Goal: Task Accomplishment & Management: Complete application form

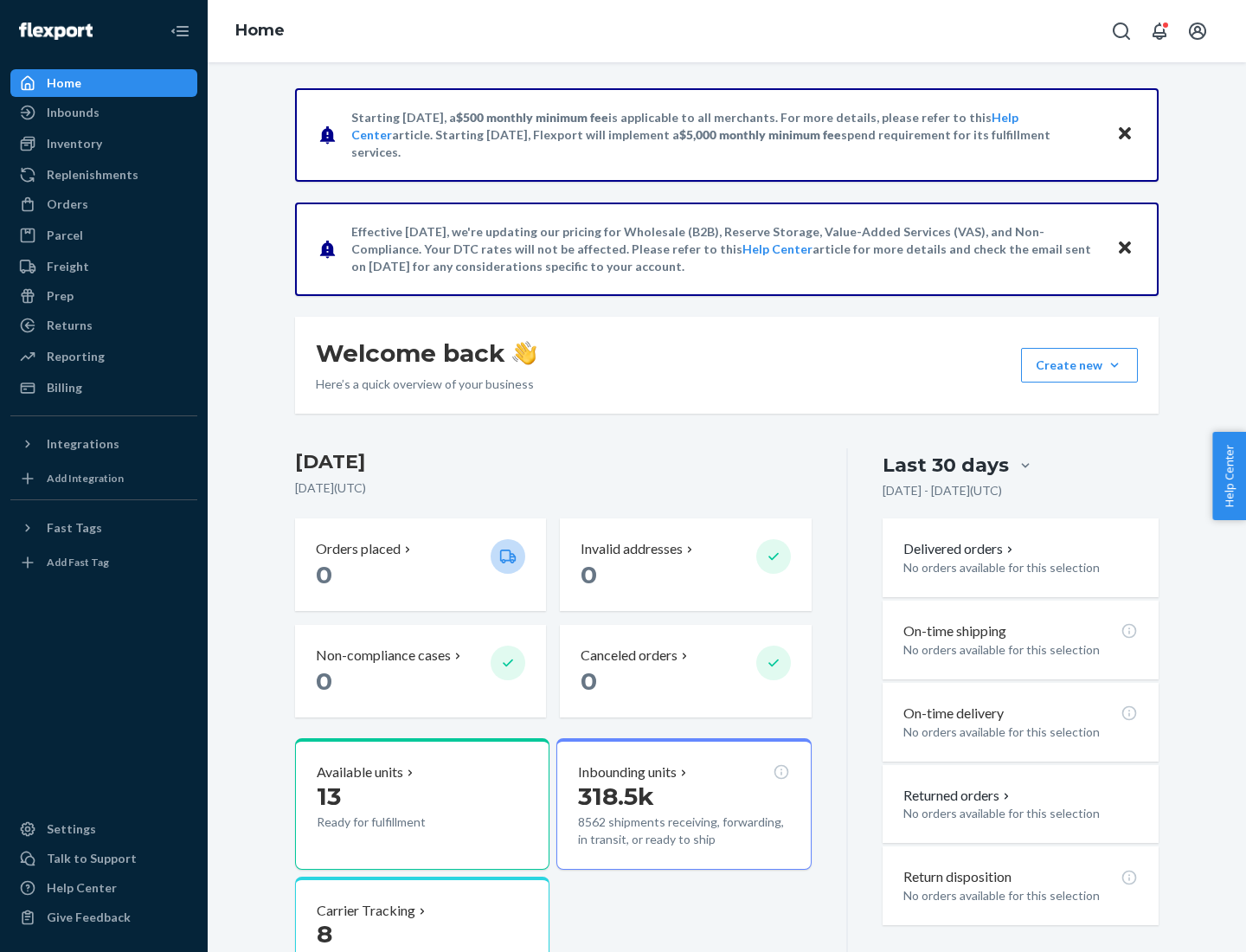
click at [1115, 365] on button "Create new Create new inbound Create new order Create new product" at bounding box center [1080, 366] width 117 height 35
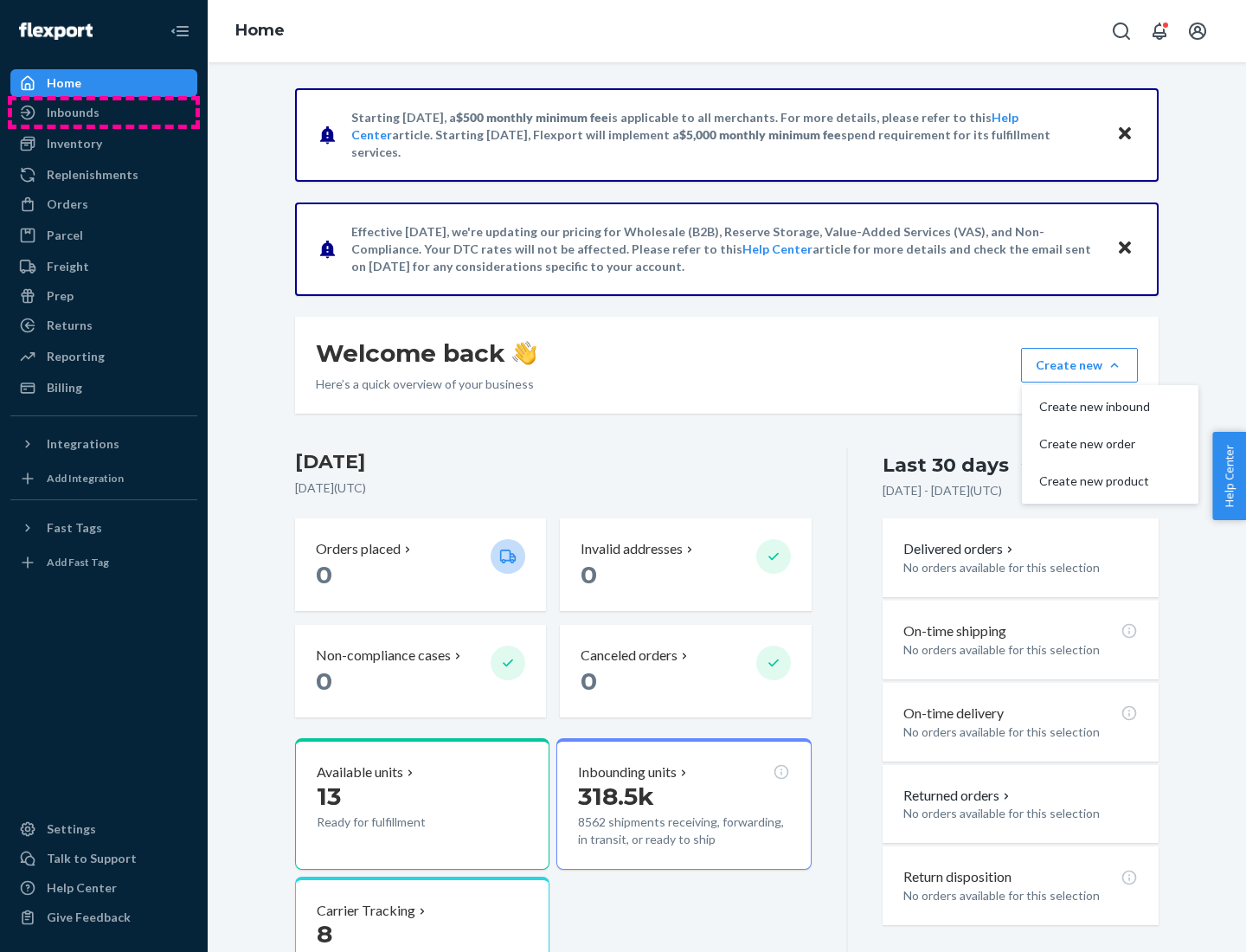
click at [104, 113] on div "Inbounds" at bounding box center [104, 113] width 184 height 24
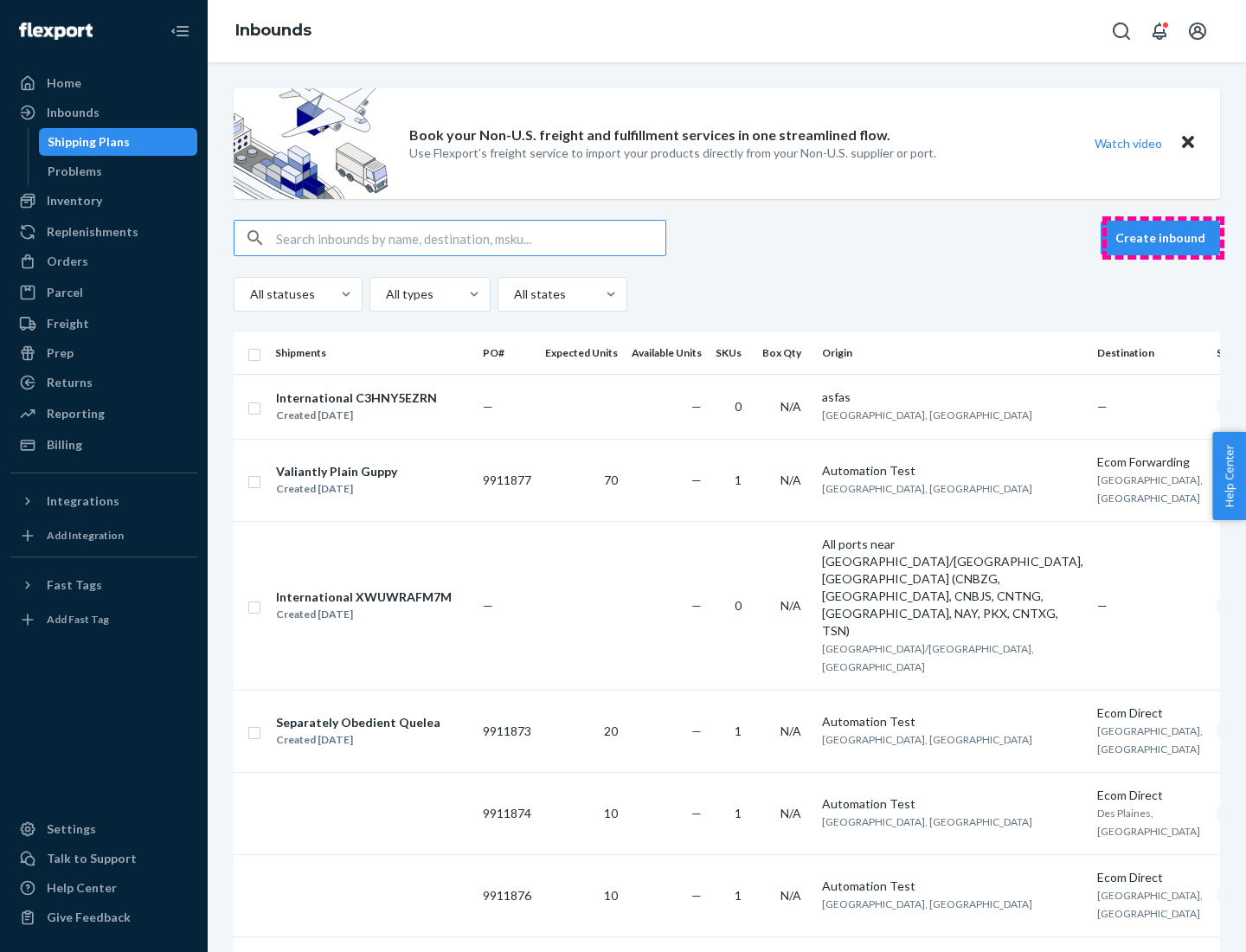
click at [1163, 238] on button "Create inbound" at bounding box center [1160, 238] width 119 height 35
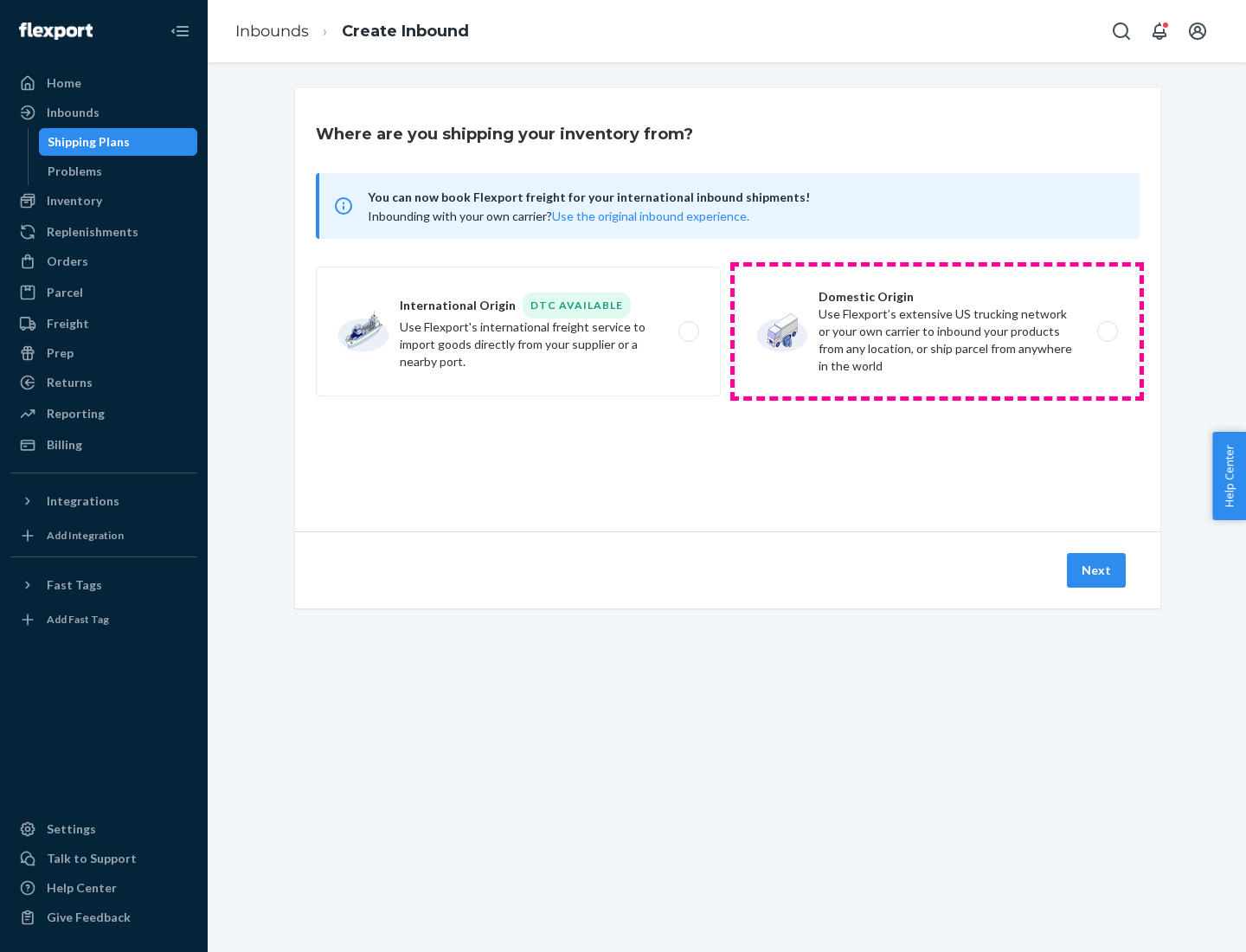
click at [937, 332] on label "Domestic Origin Use Flexport’s extensive US trucking network or your own carrie…" at bounding box center [937, 332] width 405 height 130
click at [1107, 332] on input "Domestic Origin Use Flexport’s extensive US trucking network or your own carrie…" at bounding box center [1112, 332] width 11 height 11
radio input "true"
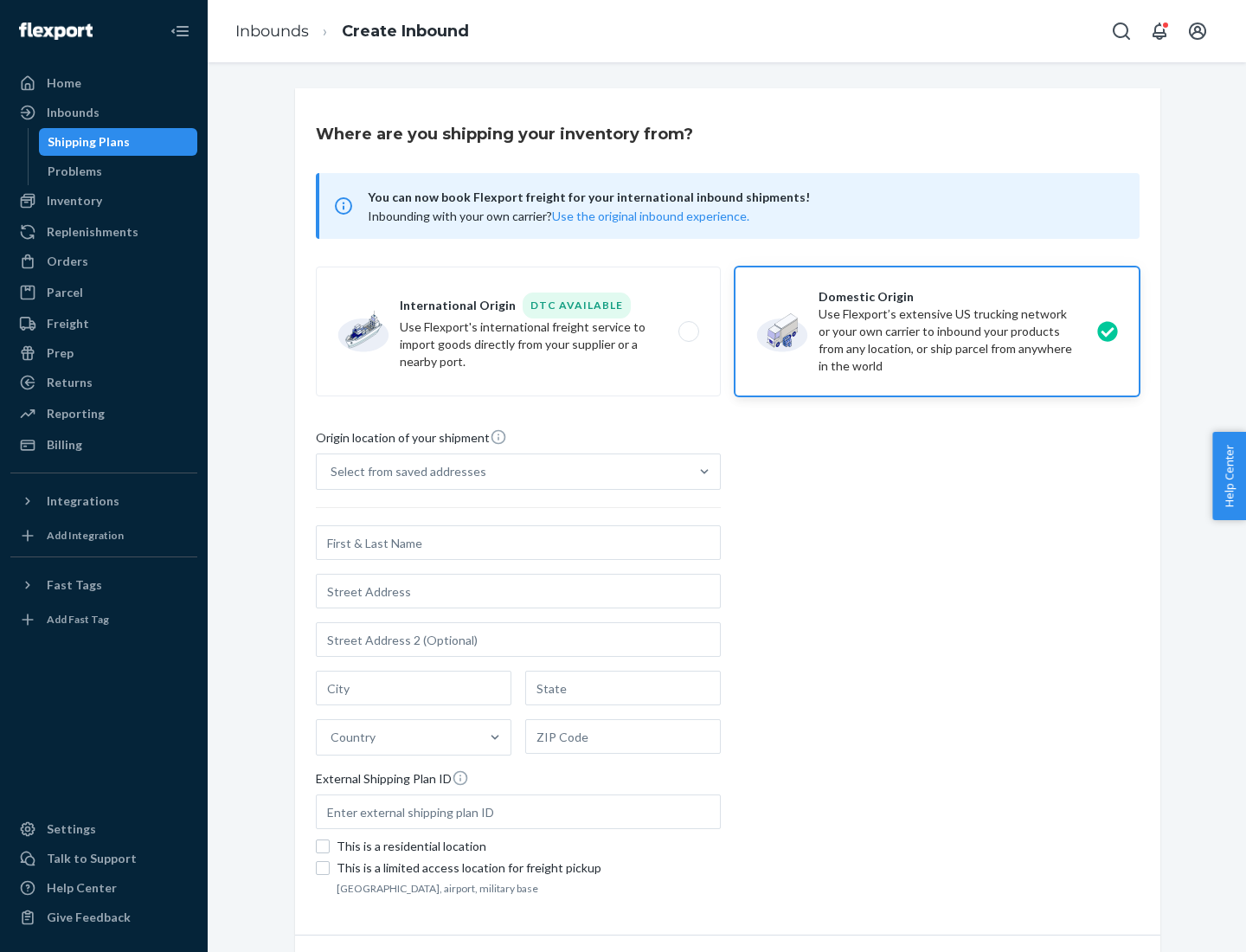
click at [404, 472] on div "Select from saved addresses" at bounding box center [409, 472] width 156 height 18
click at [332, 472] on input "Select from saved addresses" at bounding box center [332, 472] width 2 height 18
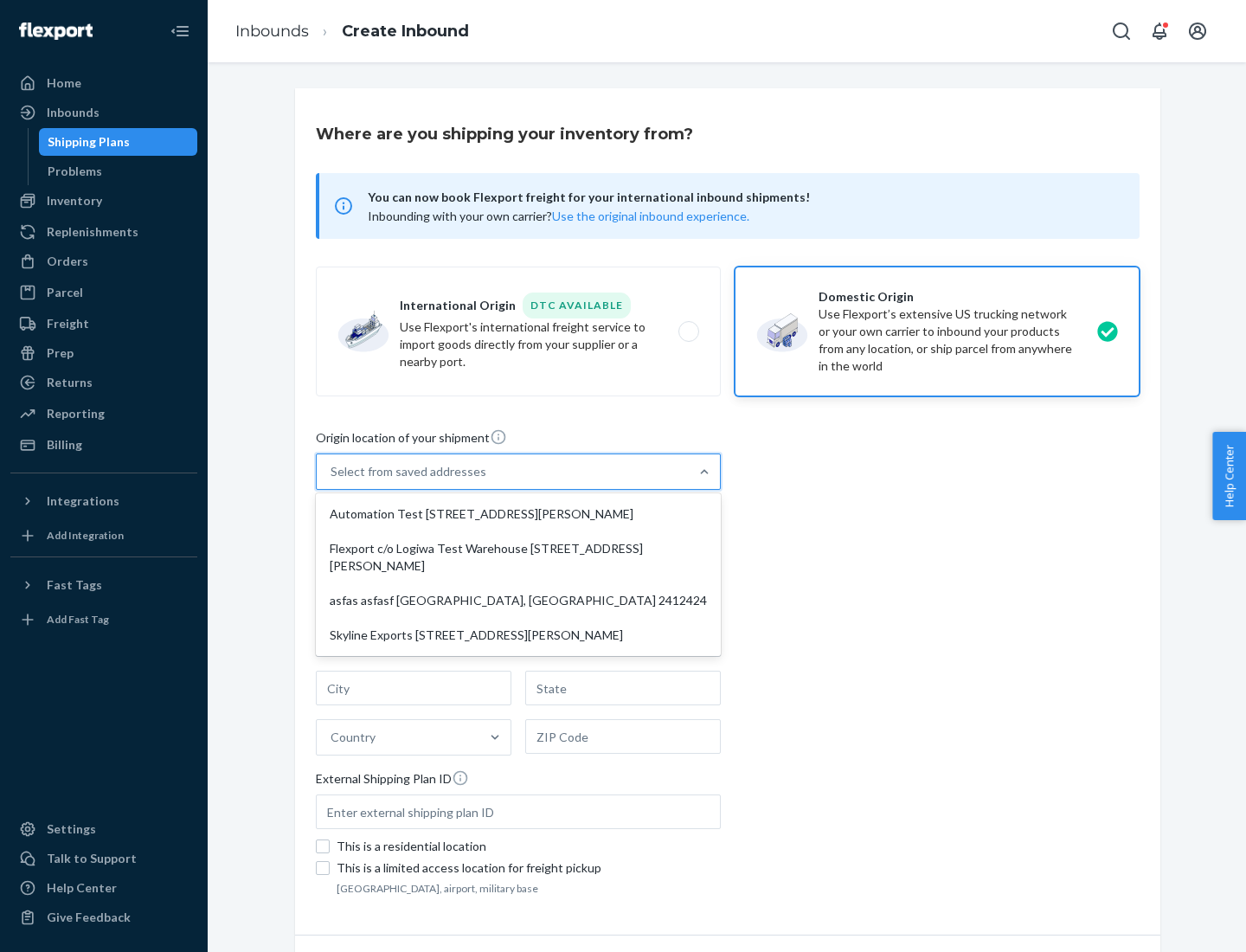
scroll to position [7, 0]
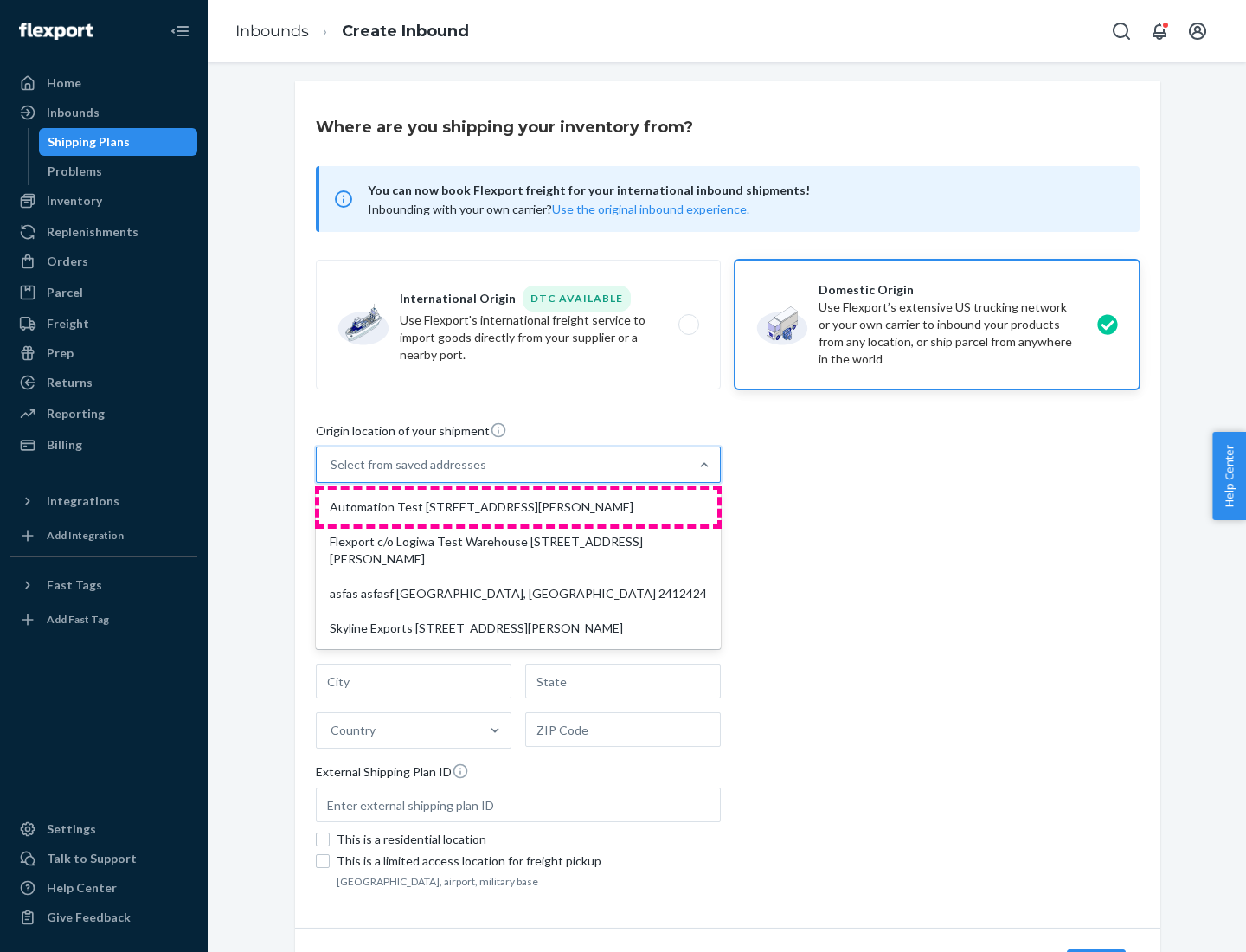
click at [518, 508] on div "Automation Test [STREET_ADDRESS][PERSON_NAME]" at bounding box center [518, 508] width 398 height 35
click at [332, 473] on input "option Automation Test [STREET_ADDRESS][PERSON_NAME] focused, 1 of 4. 4 results…" at bounding box center [332, 465] width 2 height 18
type input "Automation Test"
type input "9th Floor"
type input "[GEOGRAPHIC_DATA]"
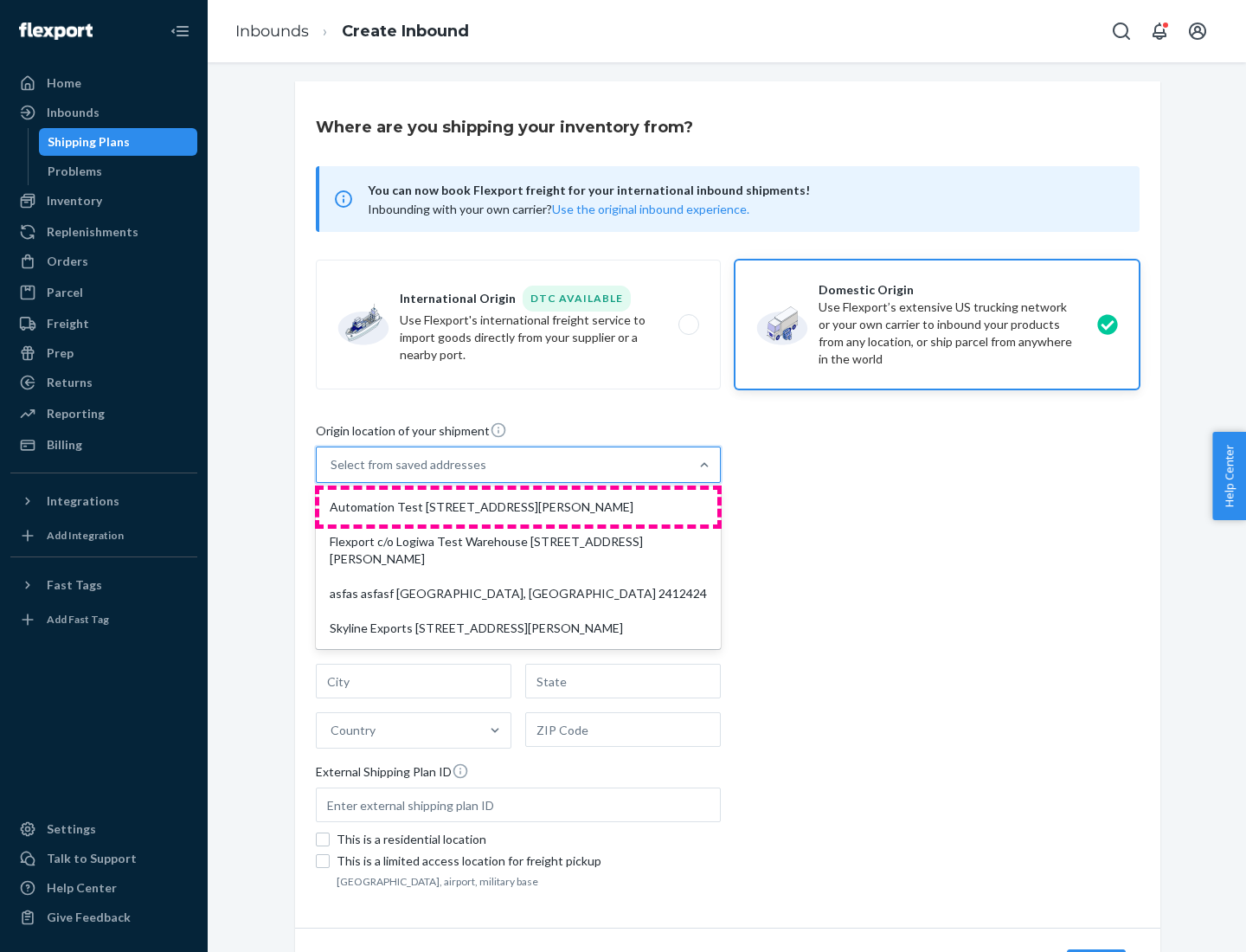
type input "CA"
type input "94104"
type input "[STREET_ADDRESS][PERSON_NAME]"
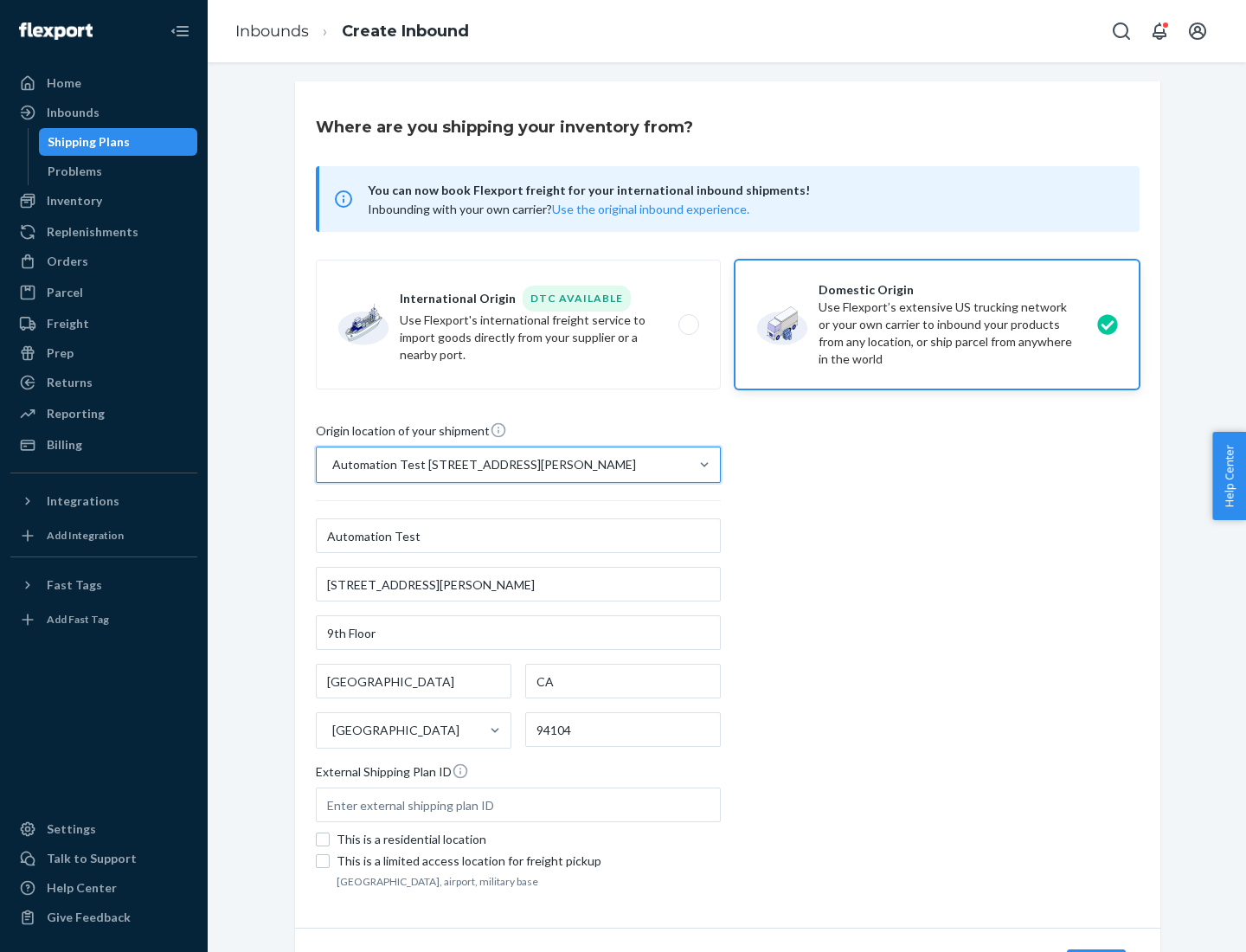
scroll to position [102, 0]
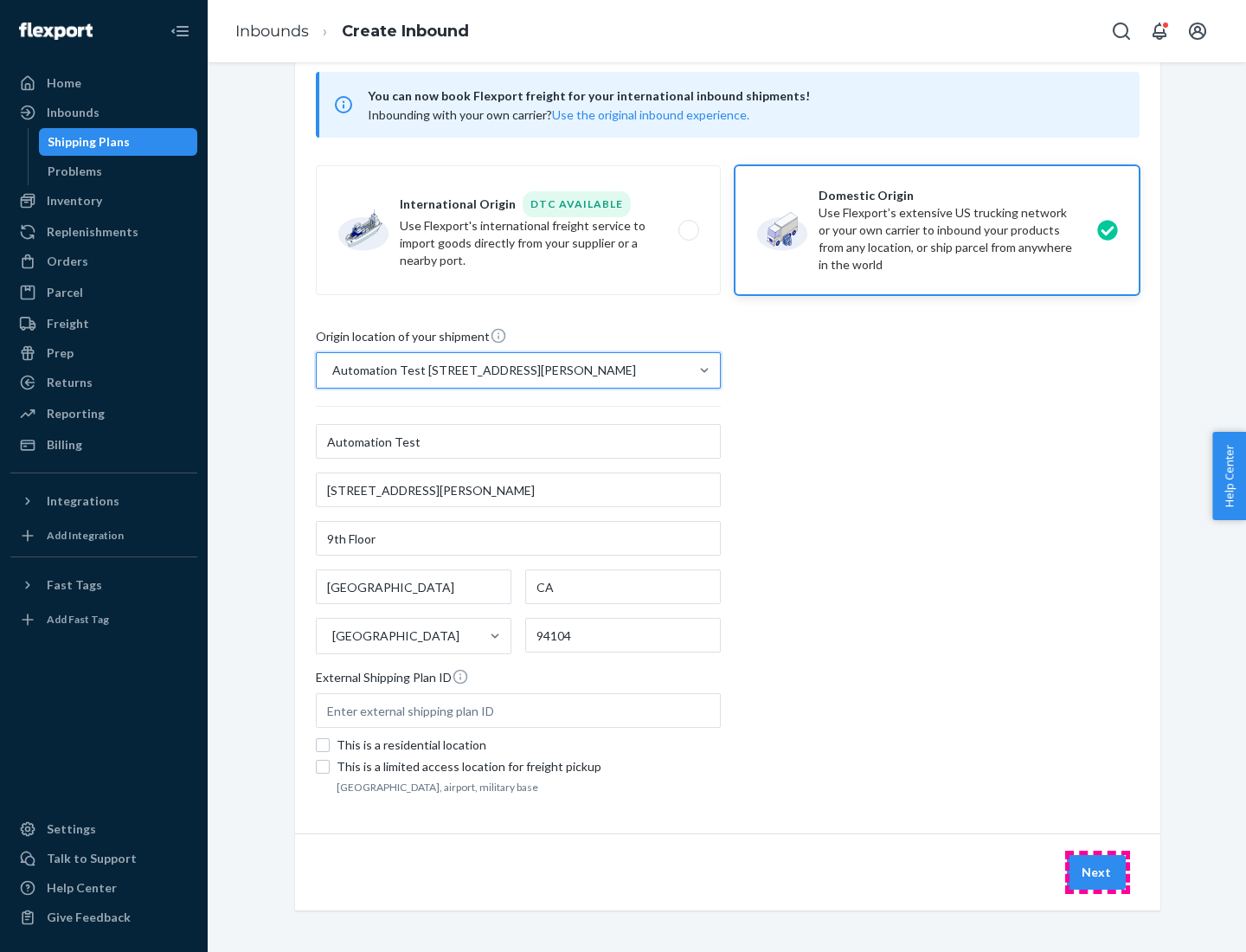
click at [1097, 872] on button "Next" at bounding box center [1096, 872] width 59 height 35
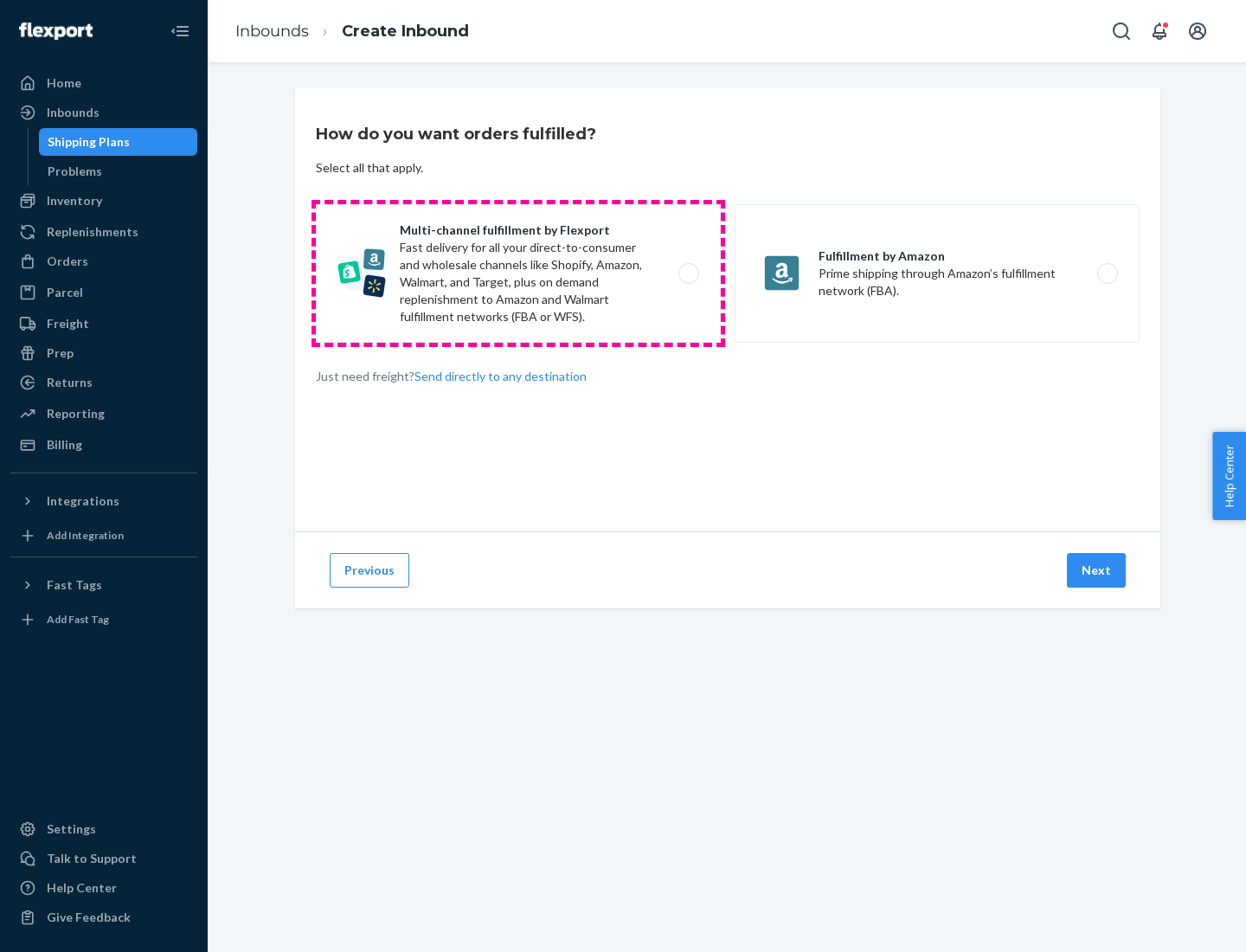
click at [518, 274] on label "Multi-channel fulfillment by Flexport Fast delivery for all your direct-to-cons…" at bounding box center [518, 273] width 405 height 138
click at [688, 274] on input "Multi-channel fulfillment by Flexport Fast delivery for all your direct-to-cons…" at bounding box center [693, 274] width 11 height 11
radio input "true"
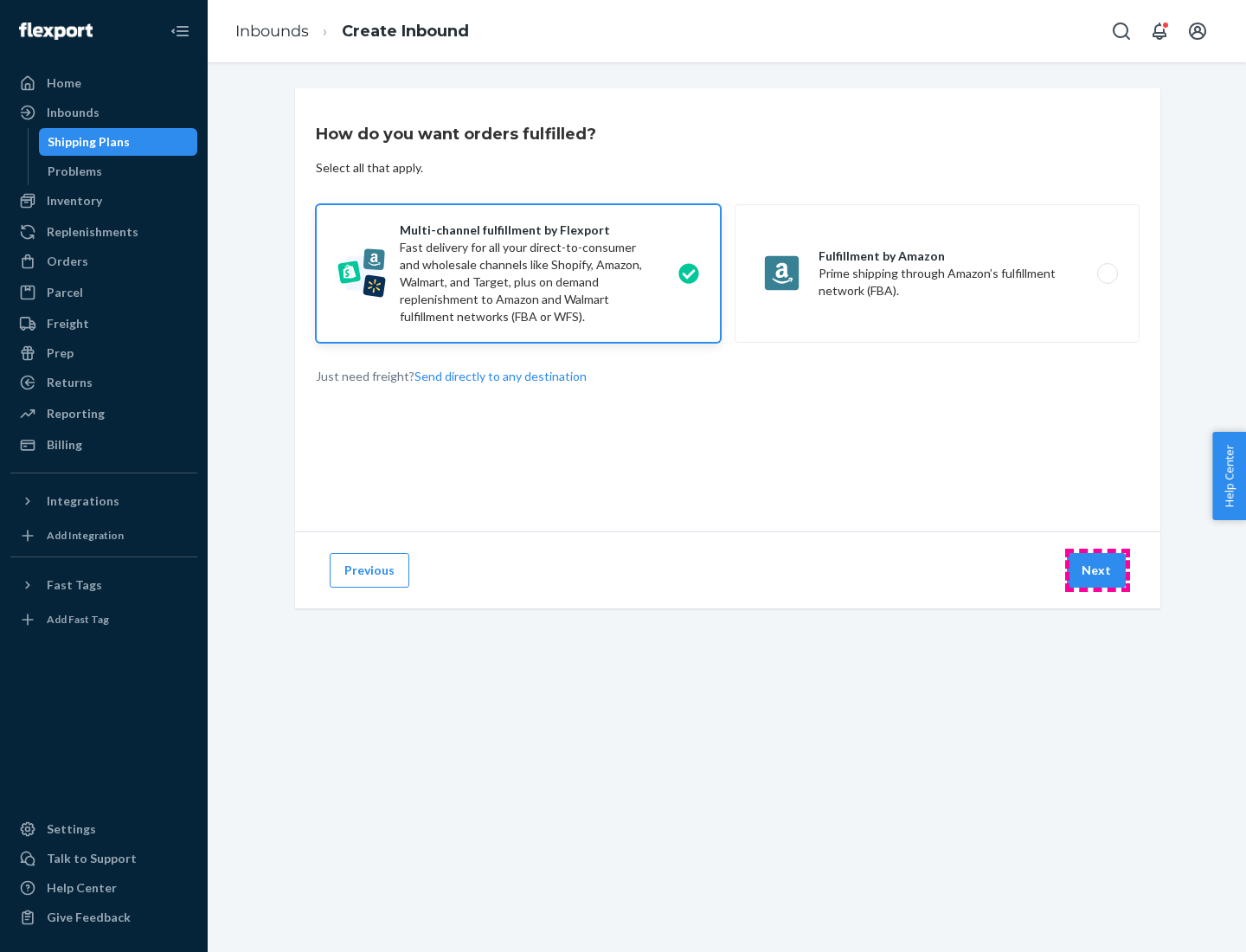
click at [1097, 570] on button "Next" at bounding box center [1096, 570] width 59 height 35
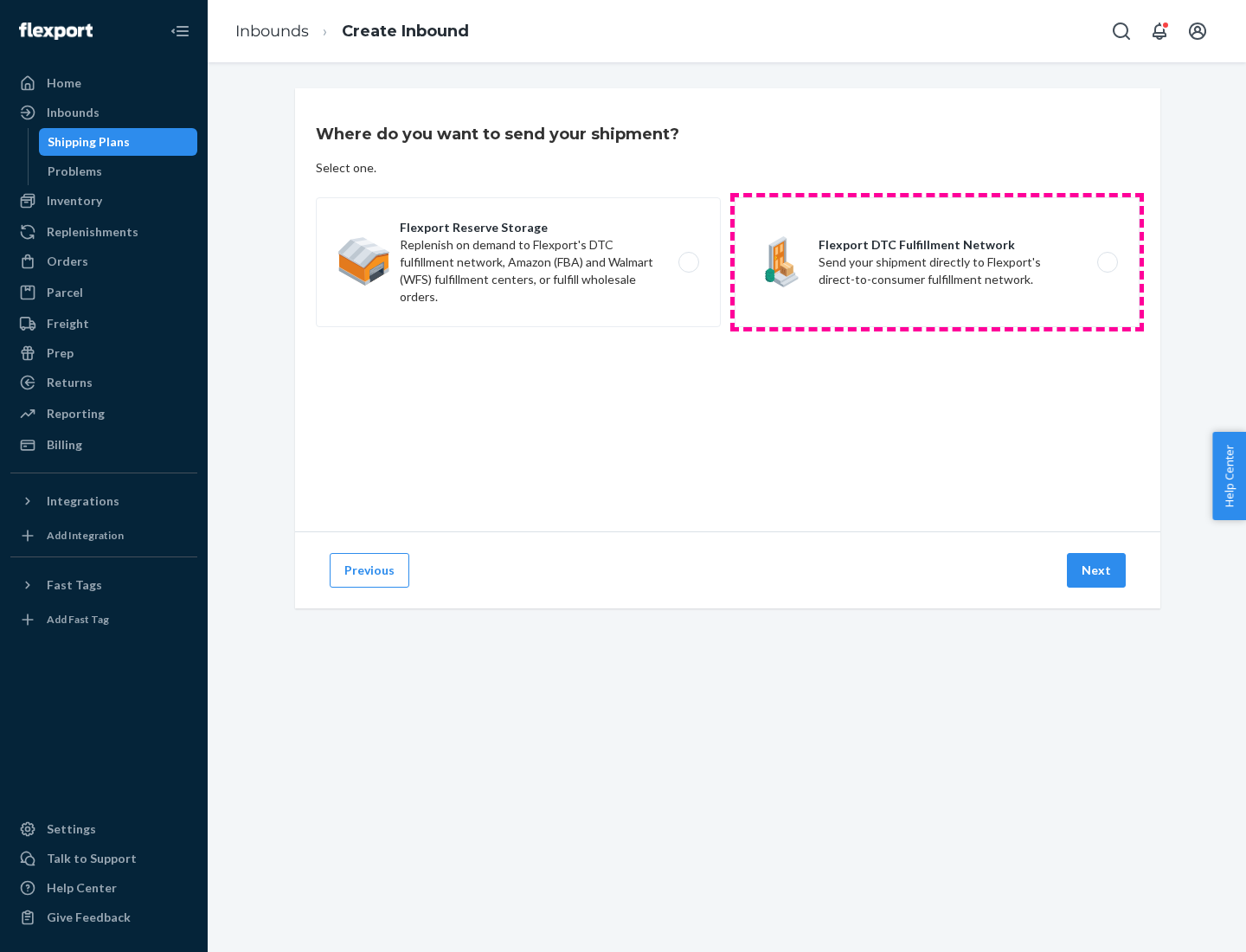
click at [937, 262] on label "Flexport DTC Fulfillment Network Send your shipment directly to Flexport's dire…" at bounding box center [937, 262] width 405 height 130
click at [1107, 262] on input "Flexport DTC Fulfillment Network Send your shipment directly to Flexport's dire…" at bounding box center [1112, 262] width 11 height 11
radio input "true"
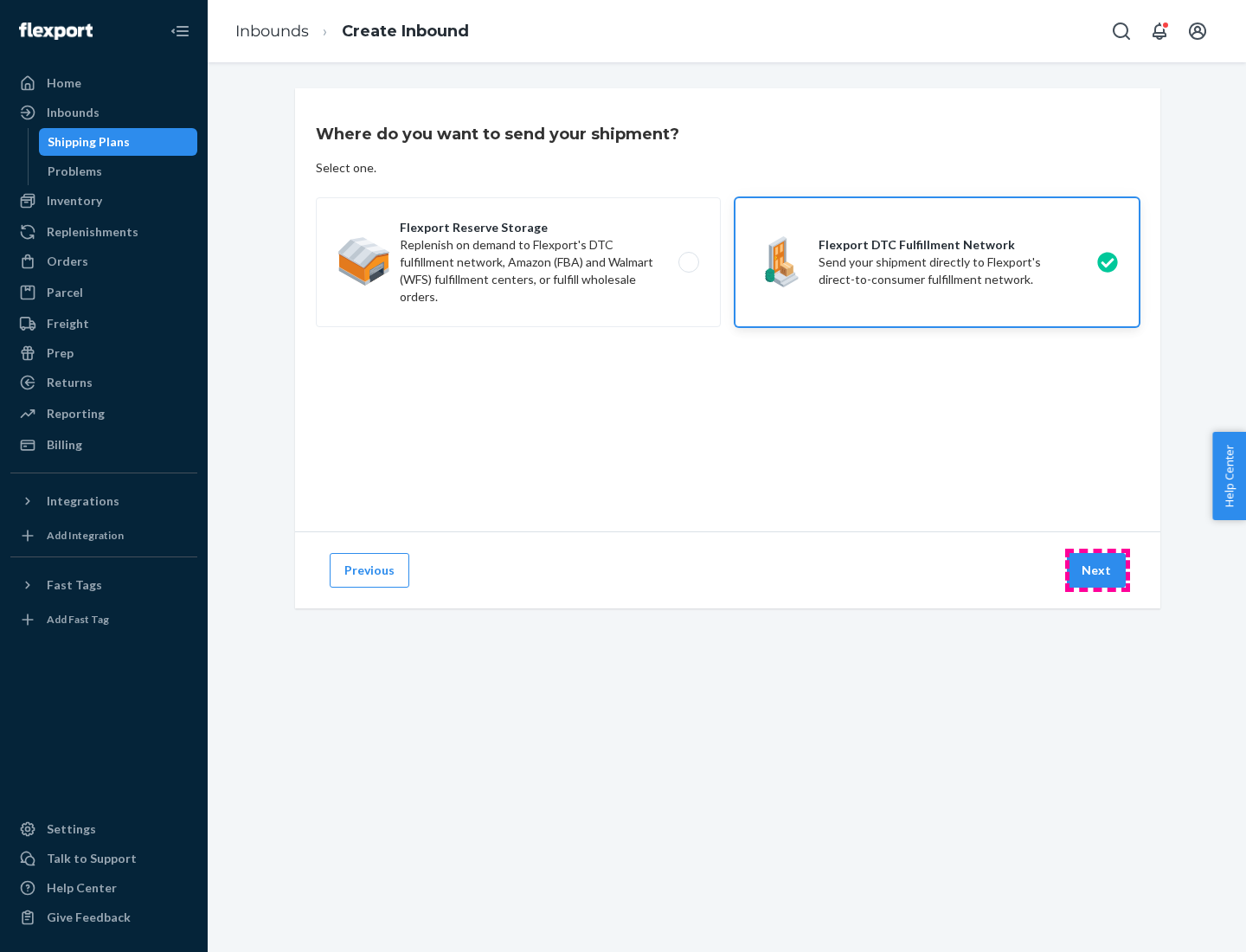
click at [1097, 570] on button "Next" at bounding box center [1096, 570] width 59 height 35
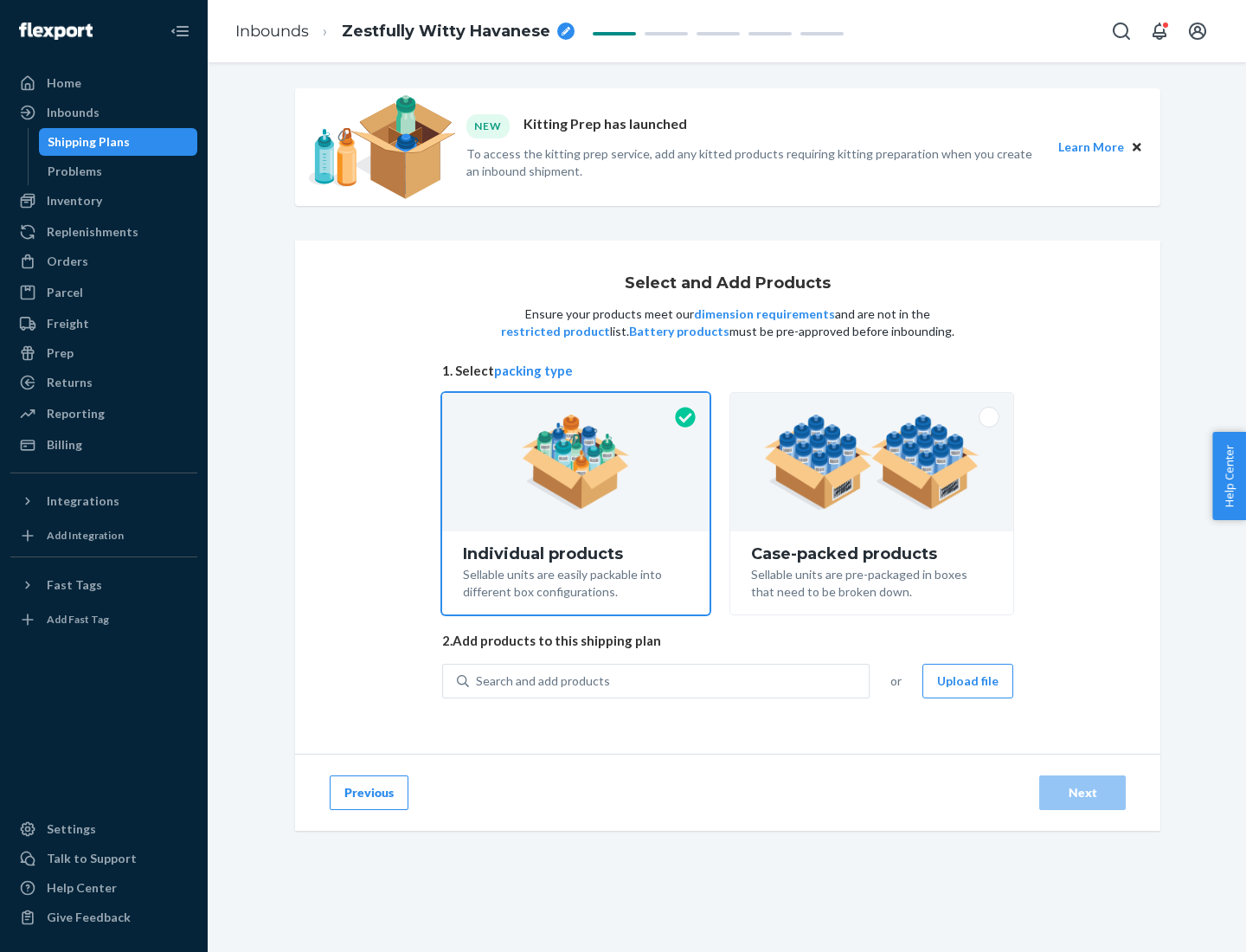
click at [872, 462] on img at bounding box center [872, 462] width 215 height 95
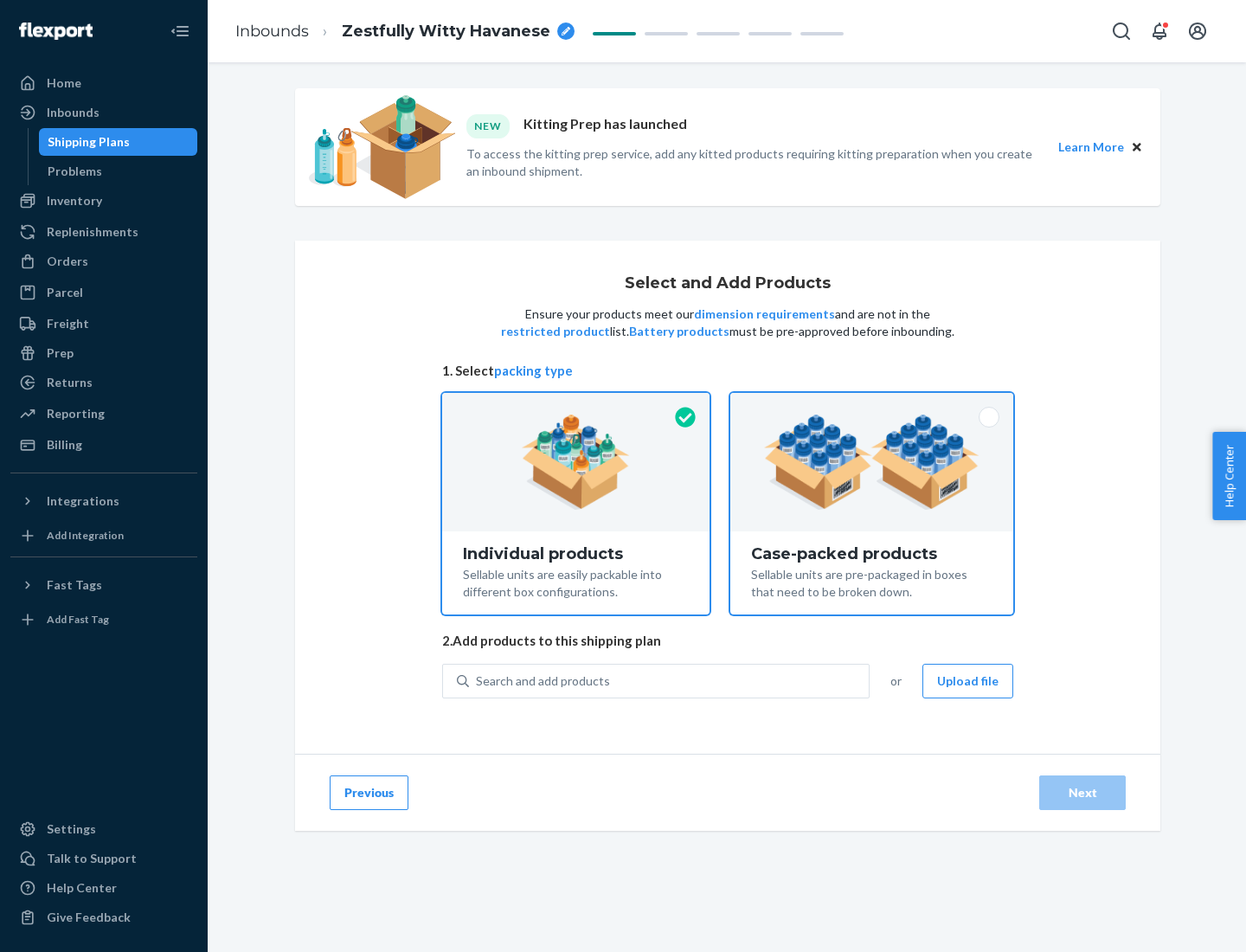
click at [872, 404] on input "Case-packed products Sellable units are pre-packaged in boxes that need to be b…" at bounding box center [872, 398] width 11 height 11
radio input "true"
radio input "false"
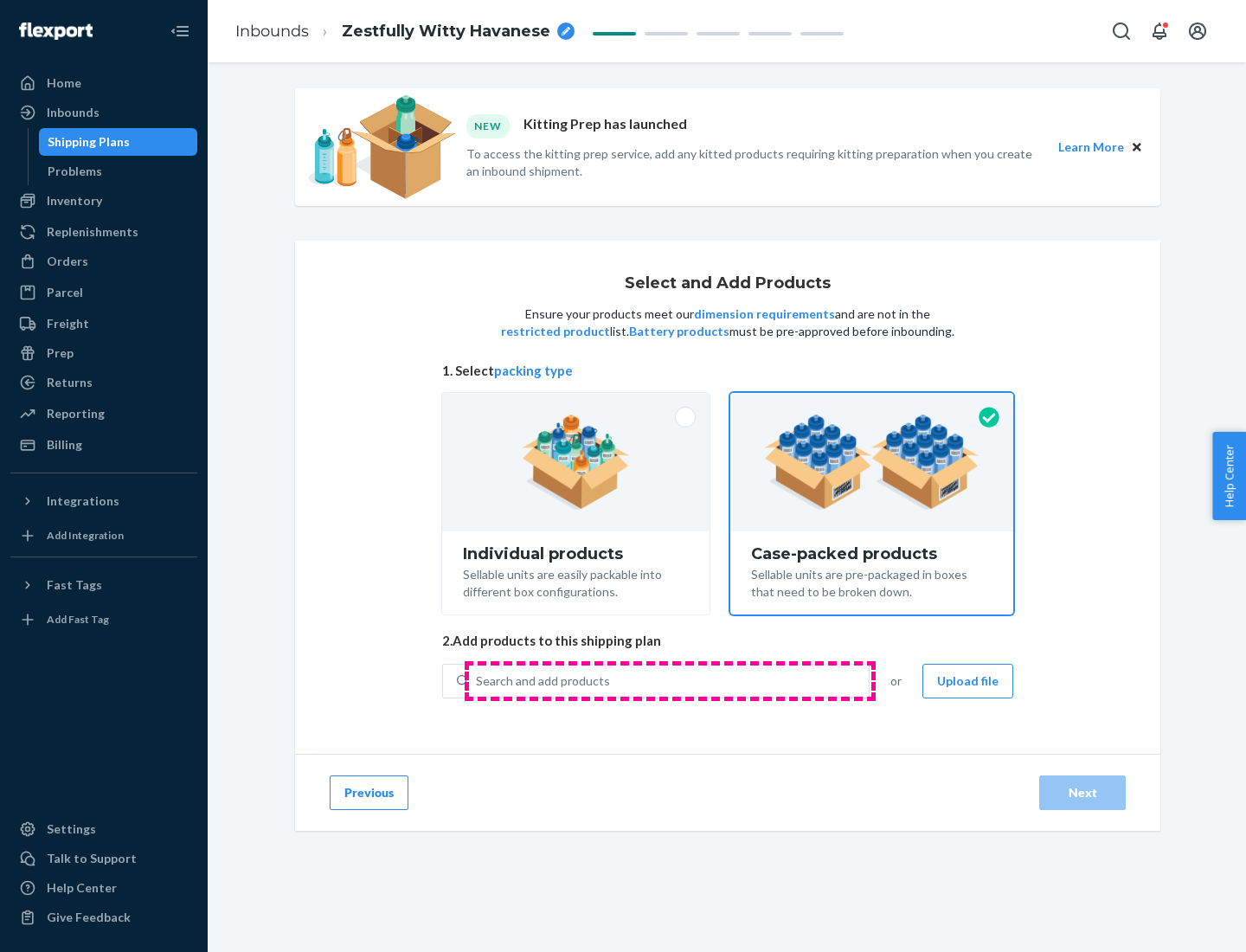
click at [670, 680] on div "Search and add products" at bounding box center [668, 682] width 400 height 32
click at [478, 680] on input "Search and add products" at bounding box center [477, 682] width 2 height 18
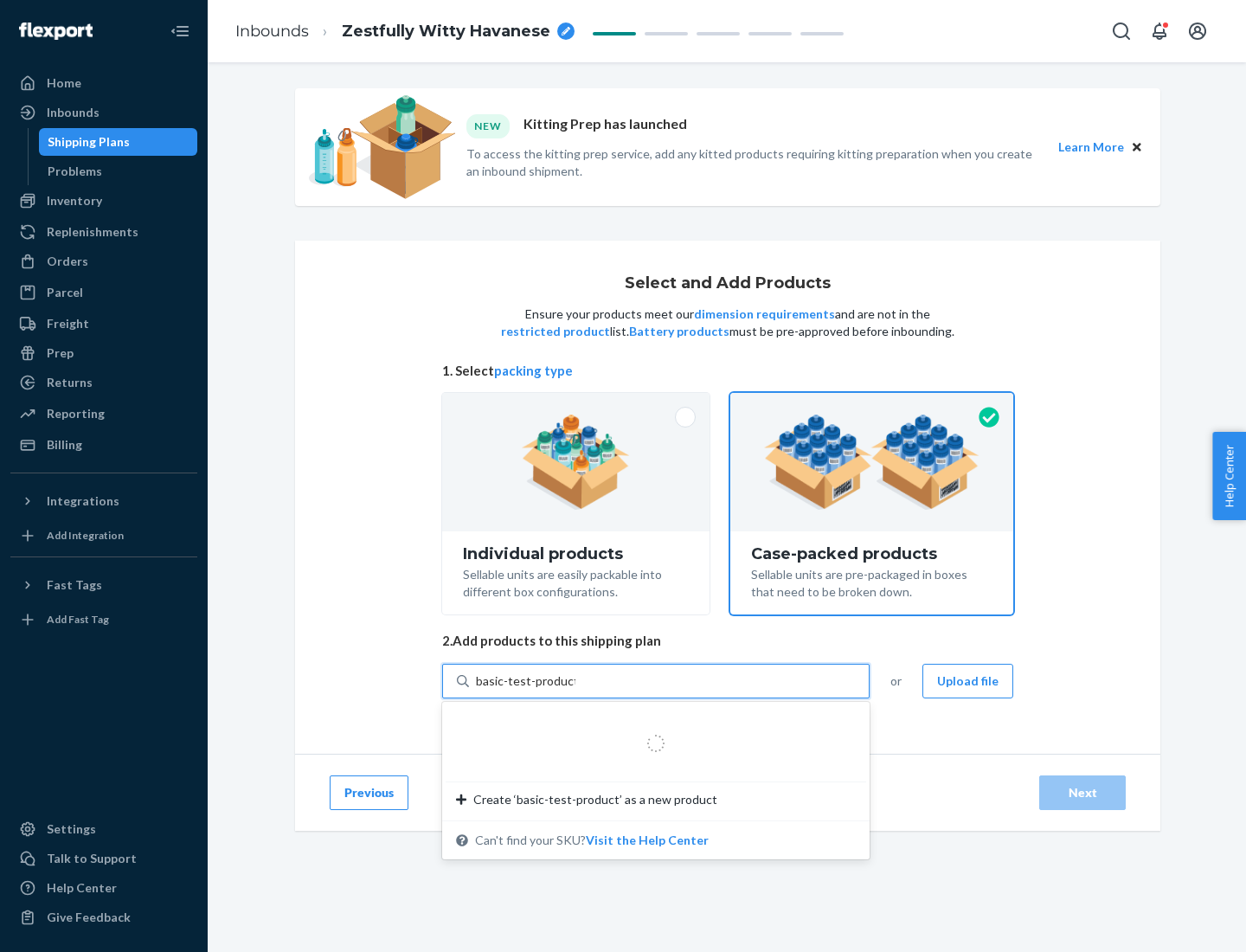
type input "basic-test-product-1"
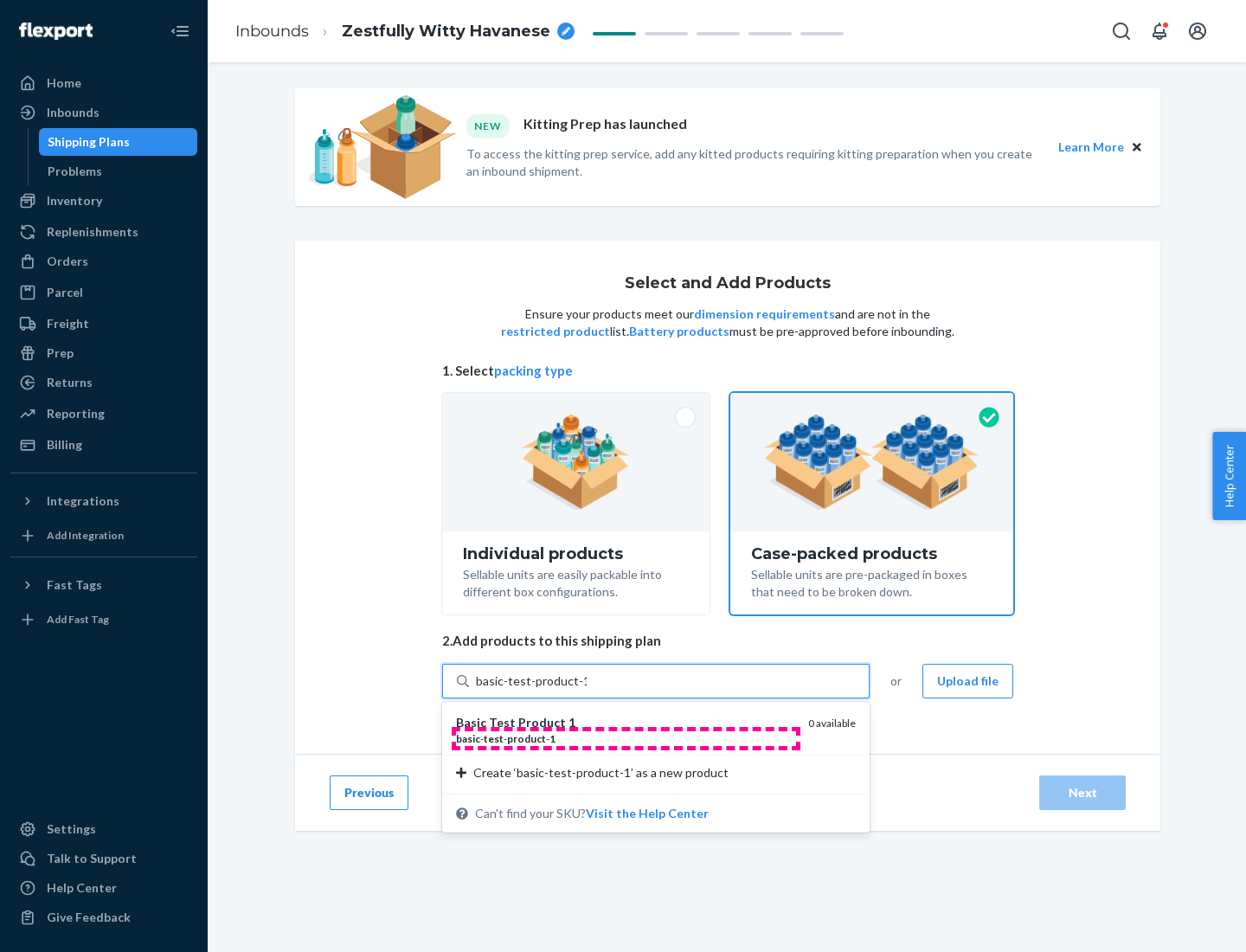
click at [626, 738] on div "basic - test - product - 1" at bounding box center [625, 738] width 339 height 15
click at [587, 690] on input "basic-test-product-1" at bounding box center [531, 682] width 111 height 18
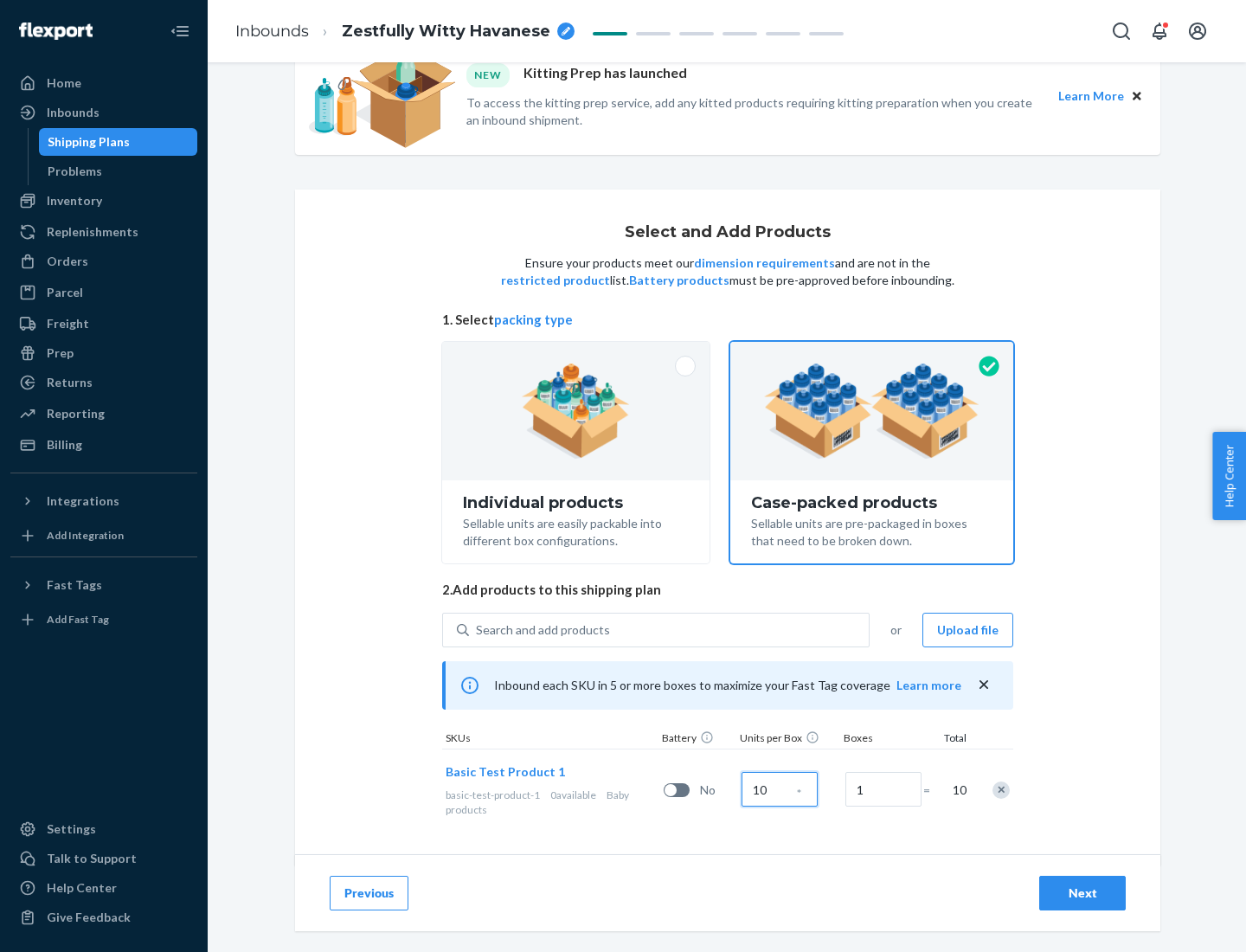
scroll to position [62, 0]
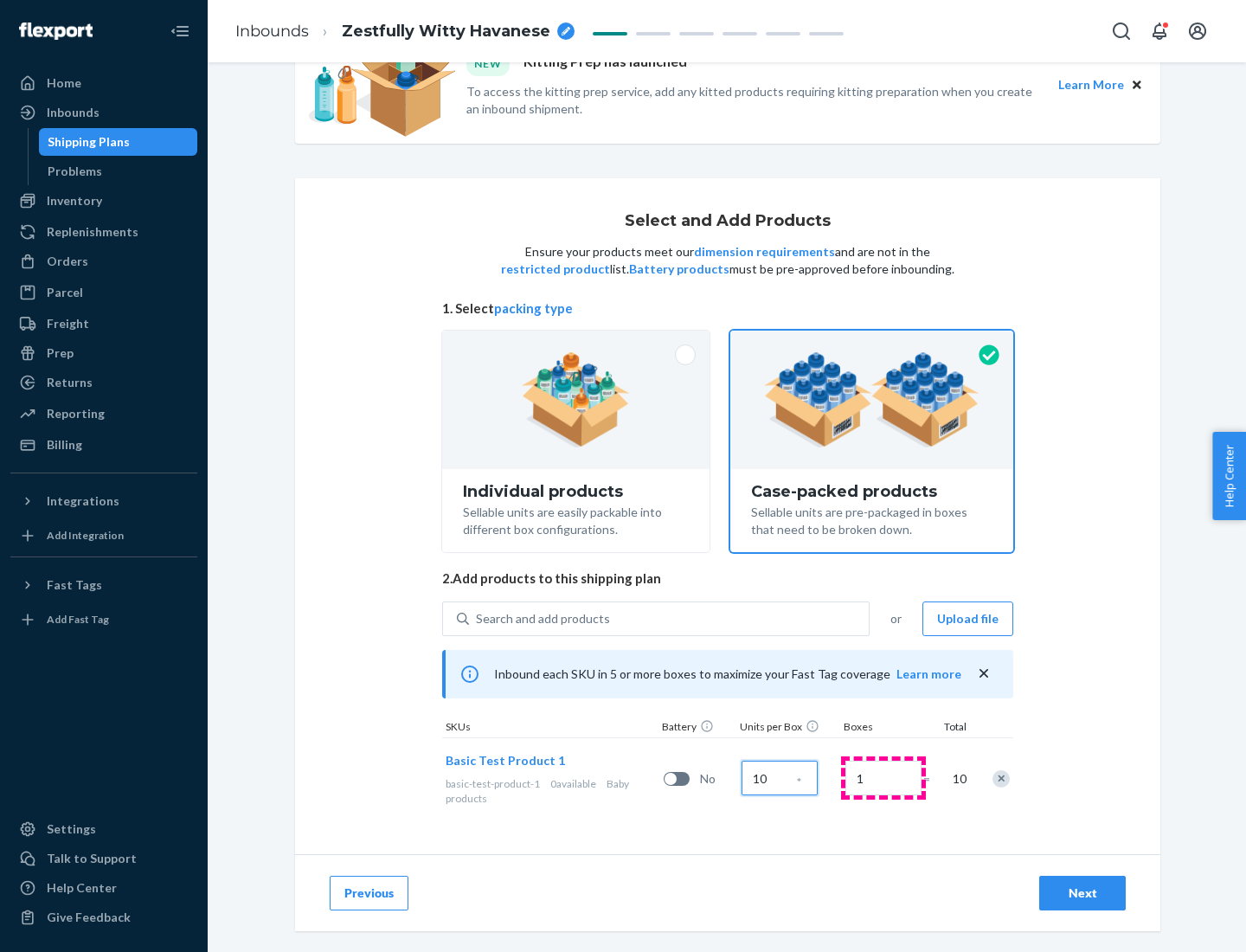
type input "10"
type input "7"
click at [1082, 893] on div "Next" at bounding box center [1082, 893] width 57 height 18
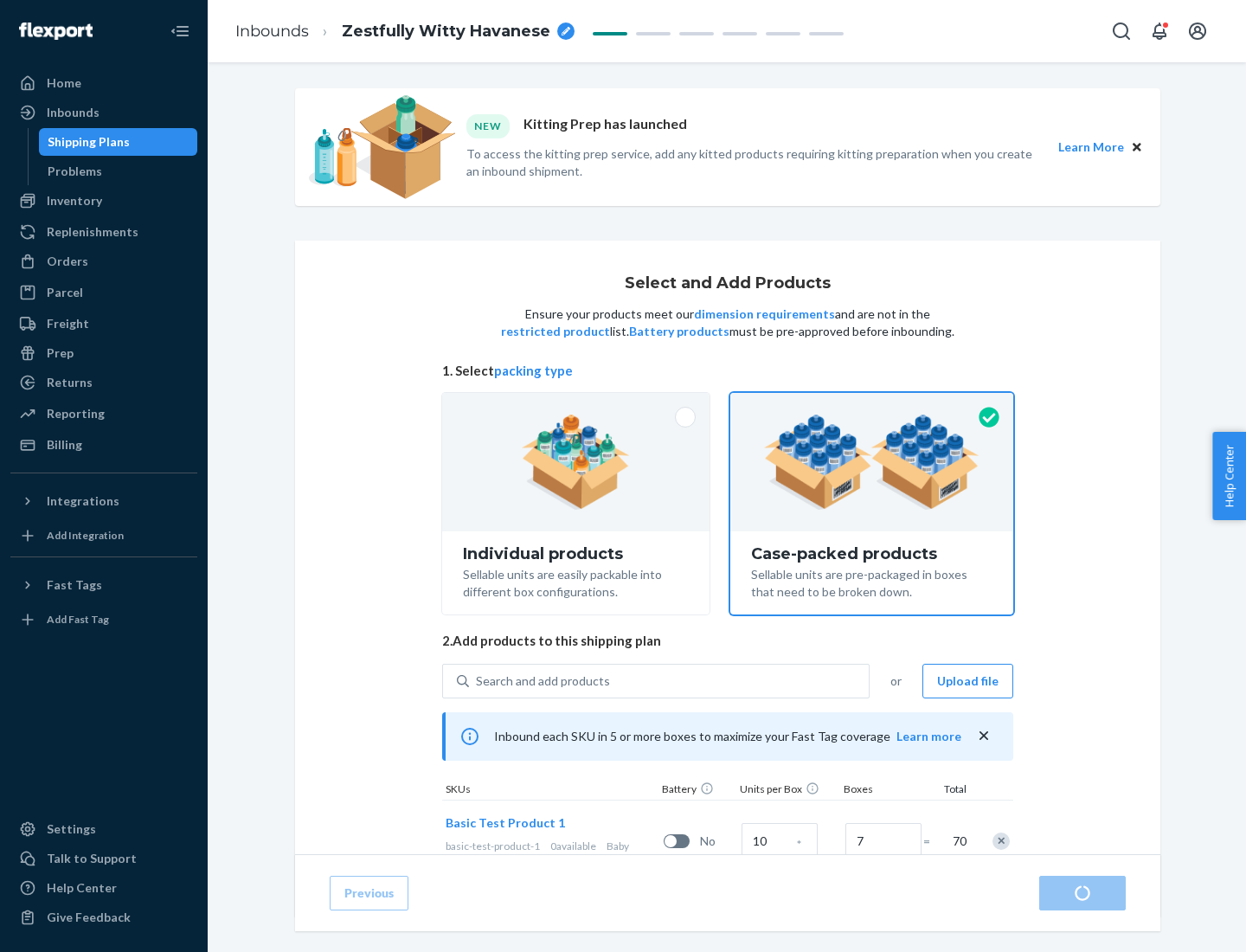
radio input "true"
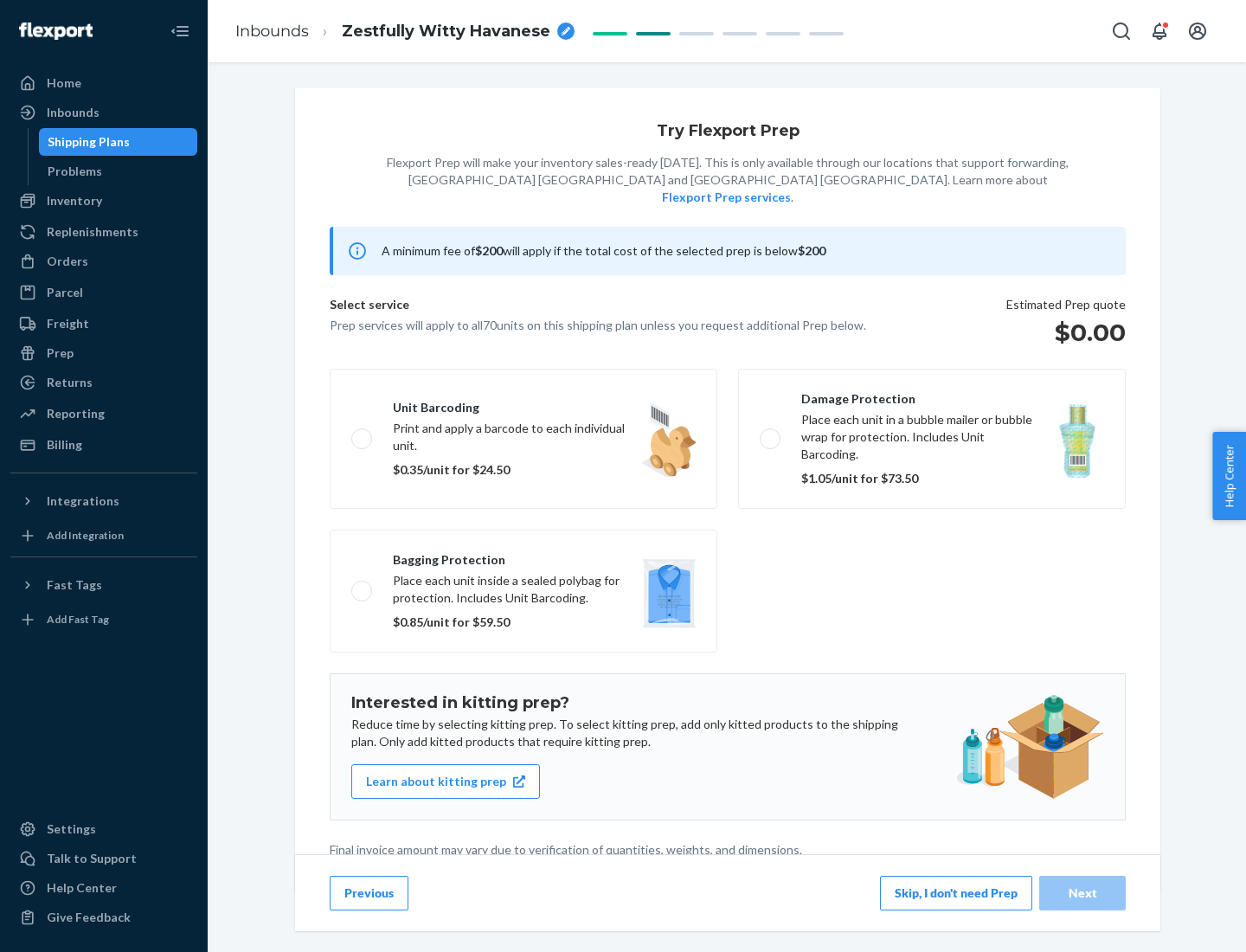
scroll to position [4, 0]
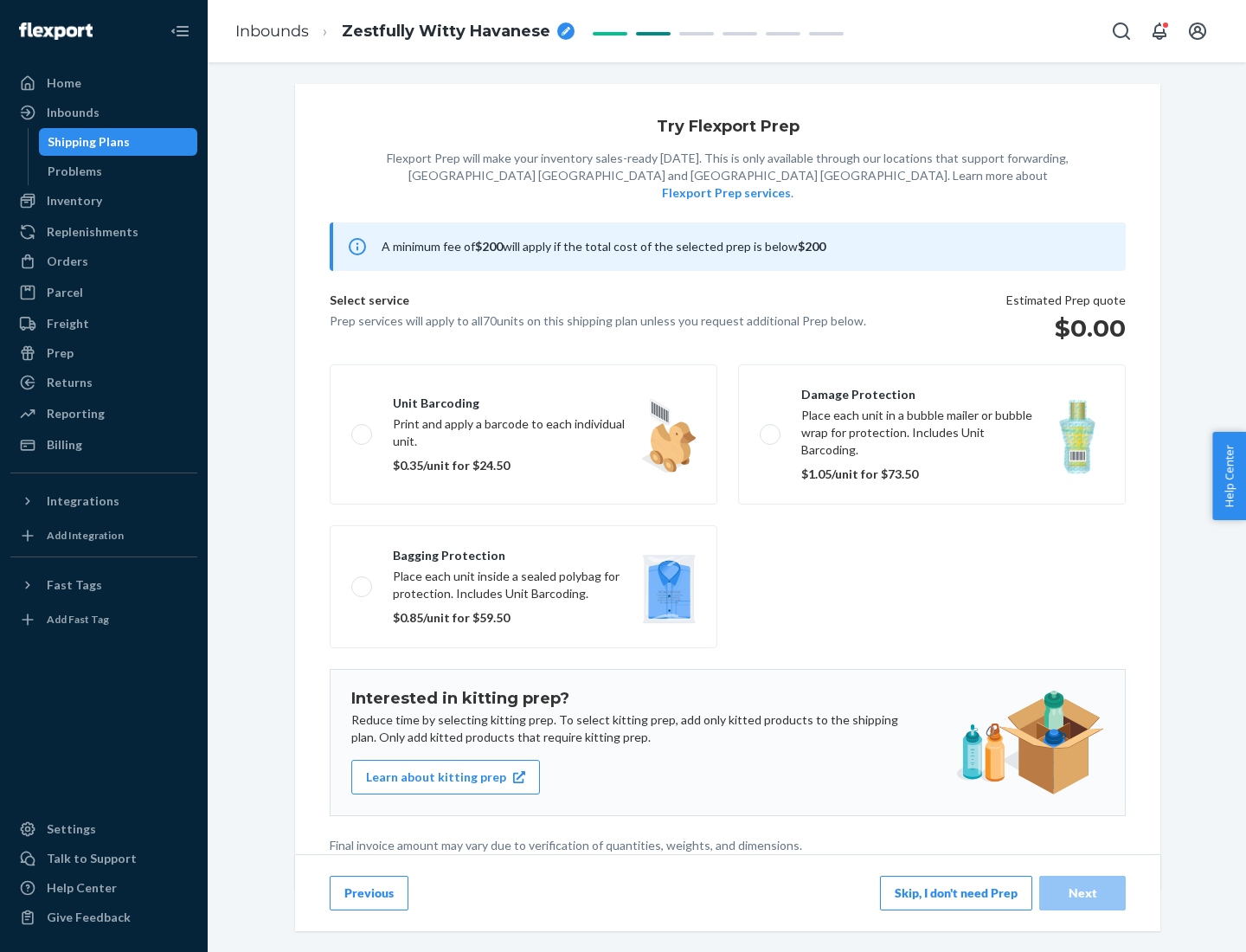
click at [523, 551] on label "Bagging protection Place each unit inside a sealed polybag for protection. Incl…" at bounding box center [523, 586] width 388 height 122
click at [362, 581] on input "Bagging protection Place each unit inside a sealed polybag for protection. Incl…" at bounding box center [357, 586] width 11 height 11
checkbox input "true"
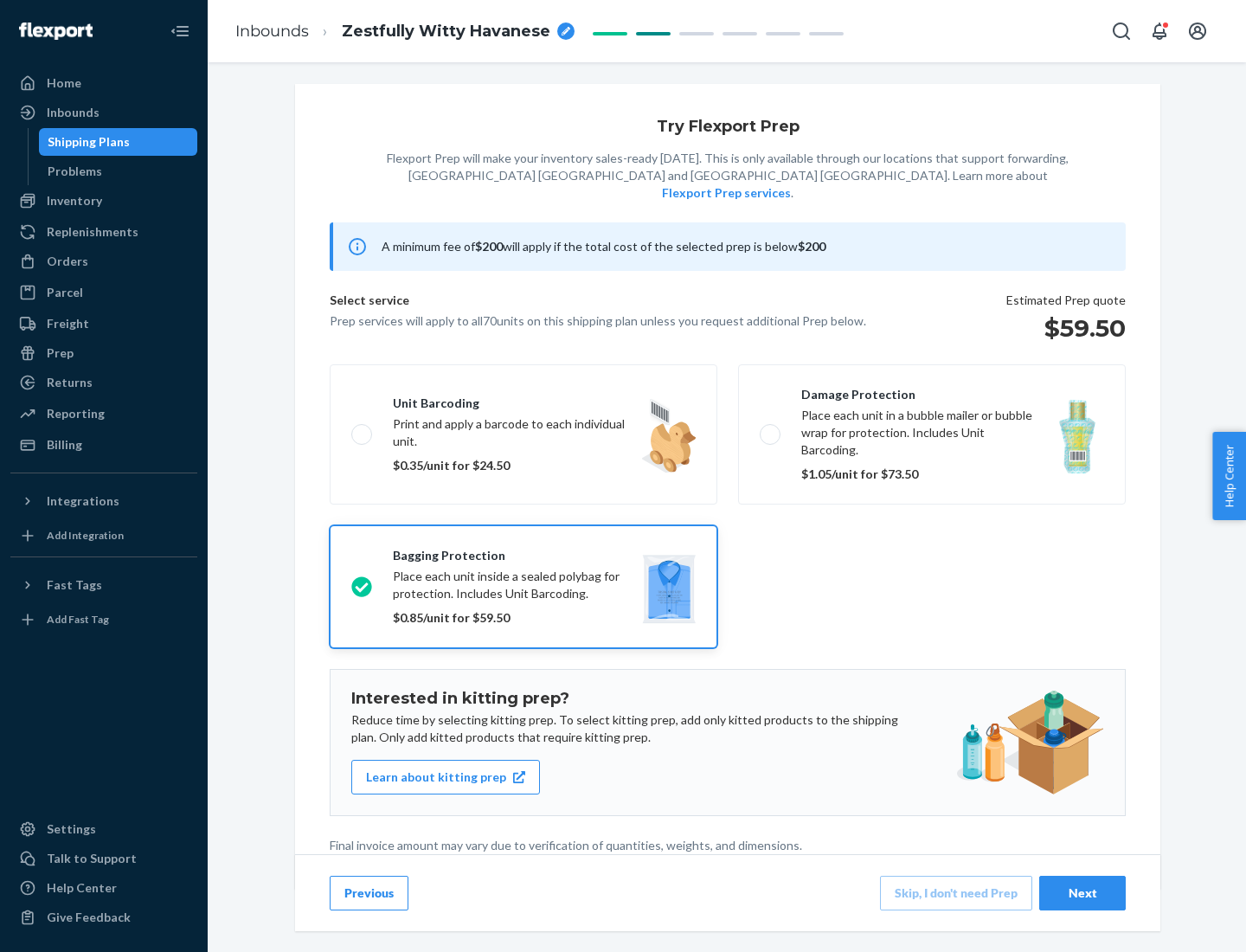
click at [1082, 892] on div "Next" at bounding box center [1082, 893] width 57 height 18
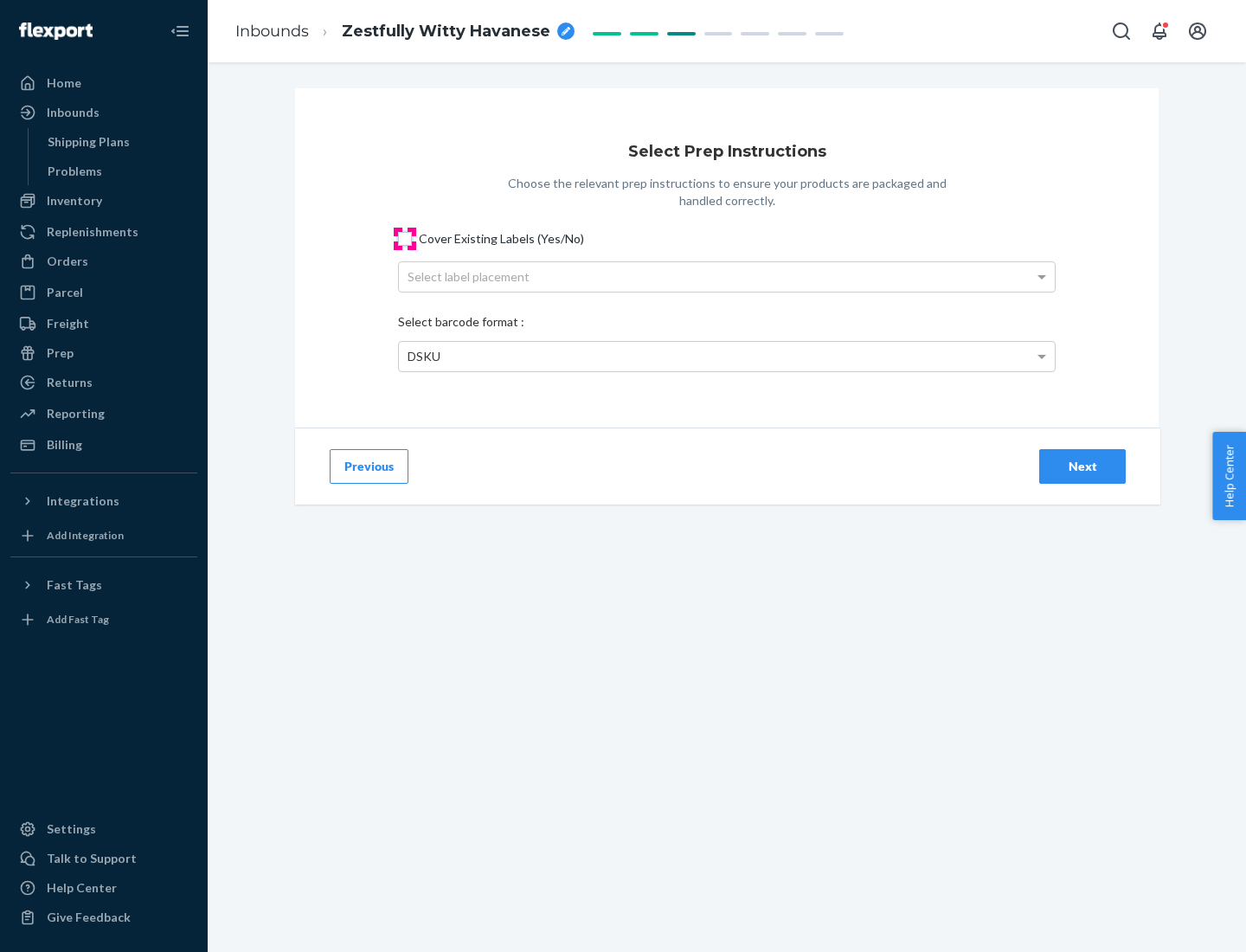
click at [405, 238] on input "Cover Existing Labels (Yes/No)" at bounding box center [405, 239] width 14 height 14
checkbox input "true"
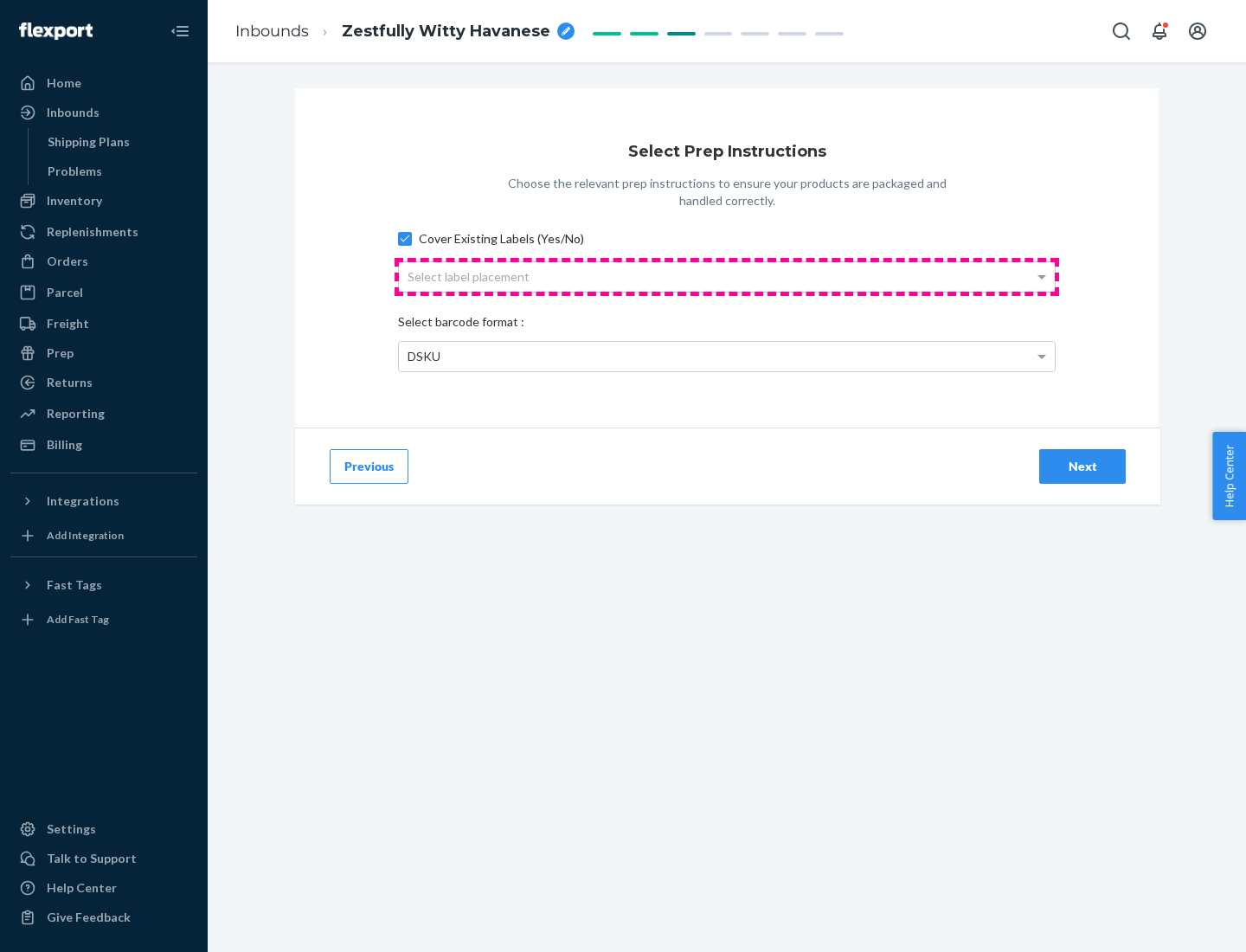
click at [727, 276] on div "Select label placement" at bounding box center [727, 277] width 656 height 30
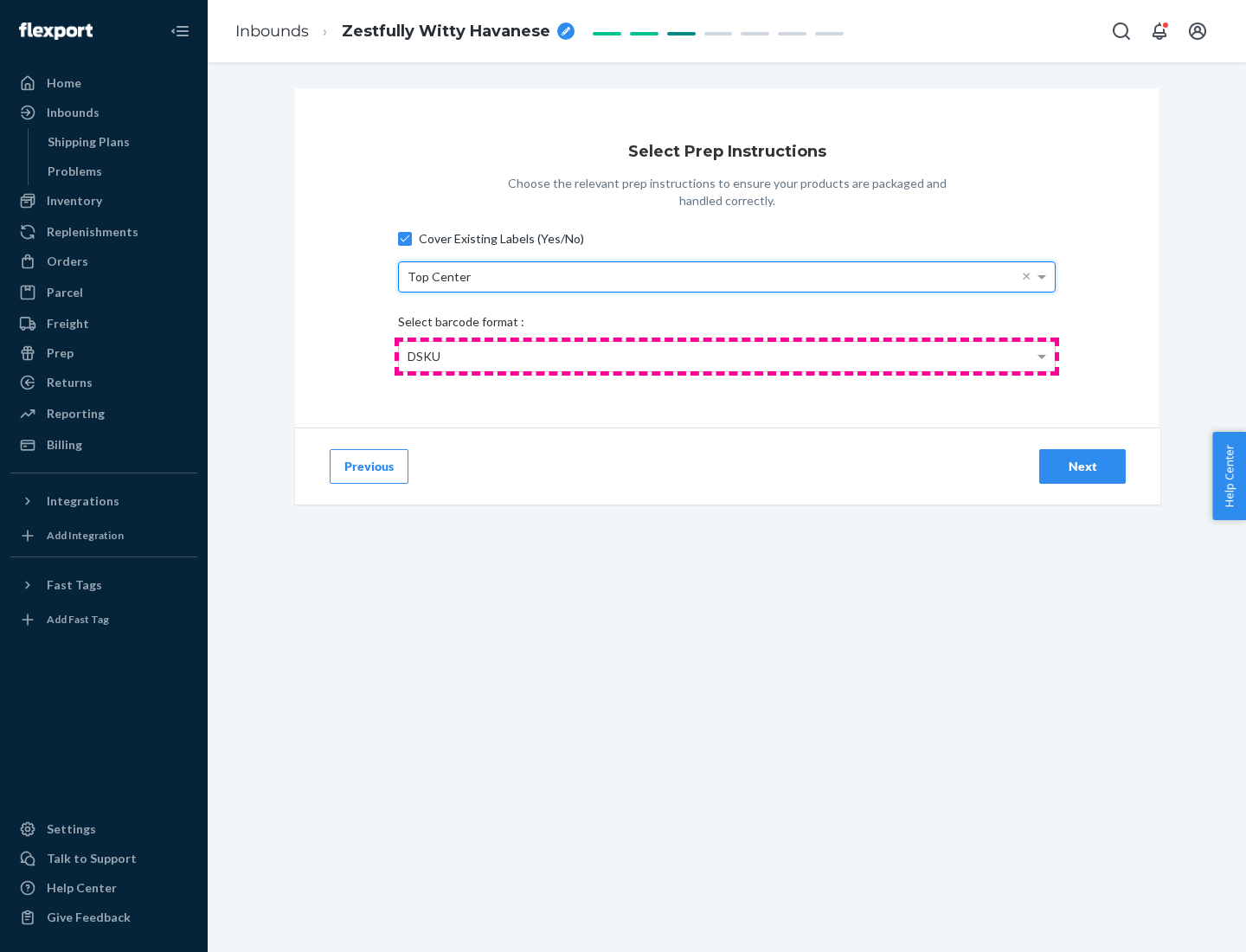
click at [727, 356] on div "DSKU" at bounding box center [727, 357] width 656 height 30
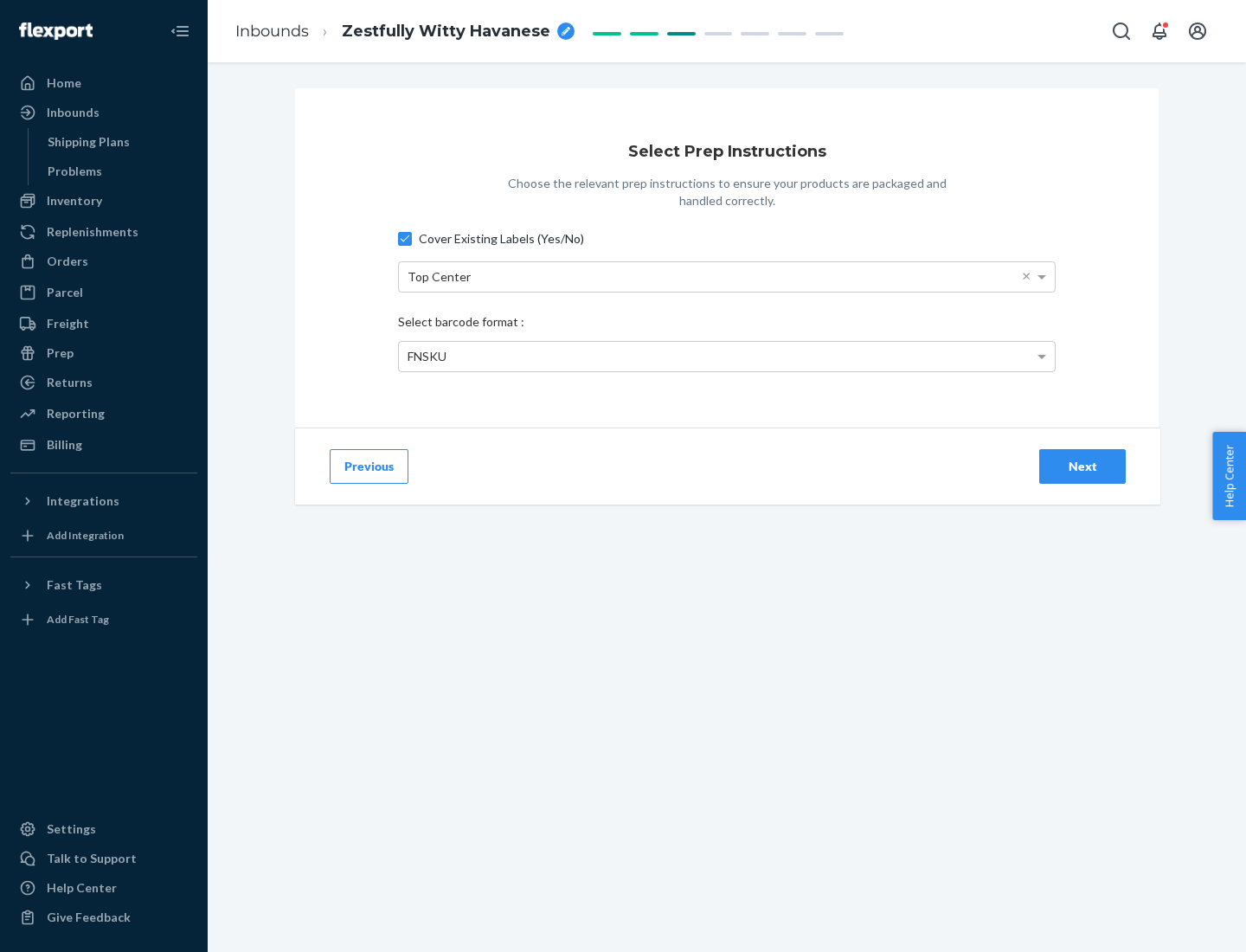
click at [1082, 466] on div "Next" at bounding box center [1082, 466] width 57 height 18
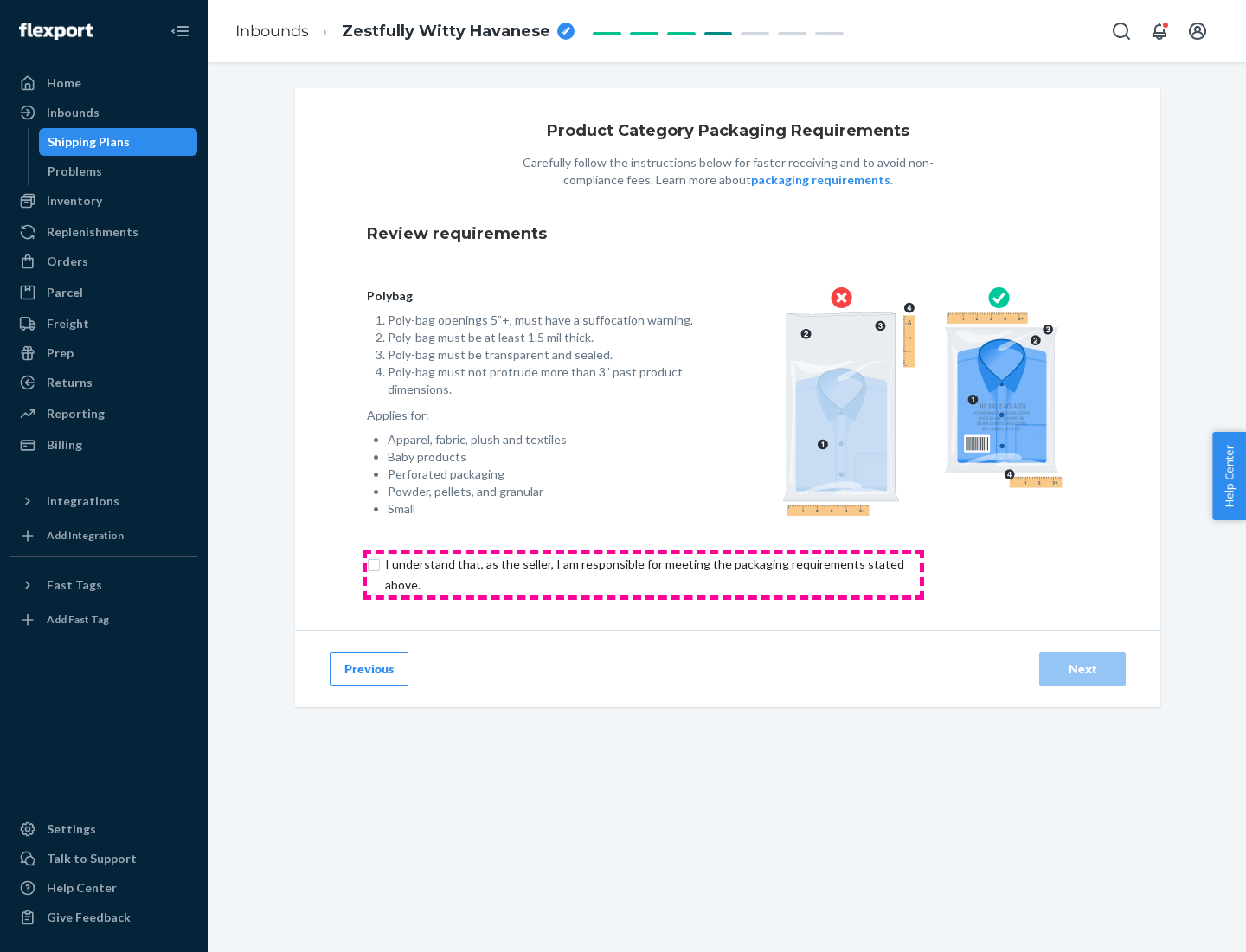
click at [643, 574] on input "checkbox" at bounding box center [654, 574] width 576 height 41
checkbox input "true"
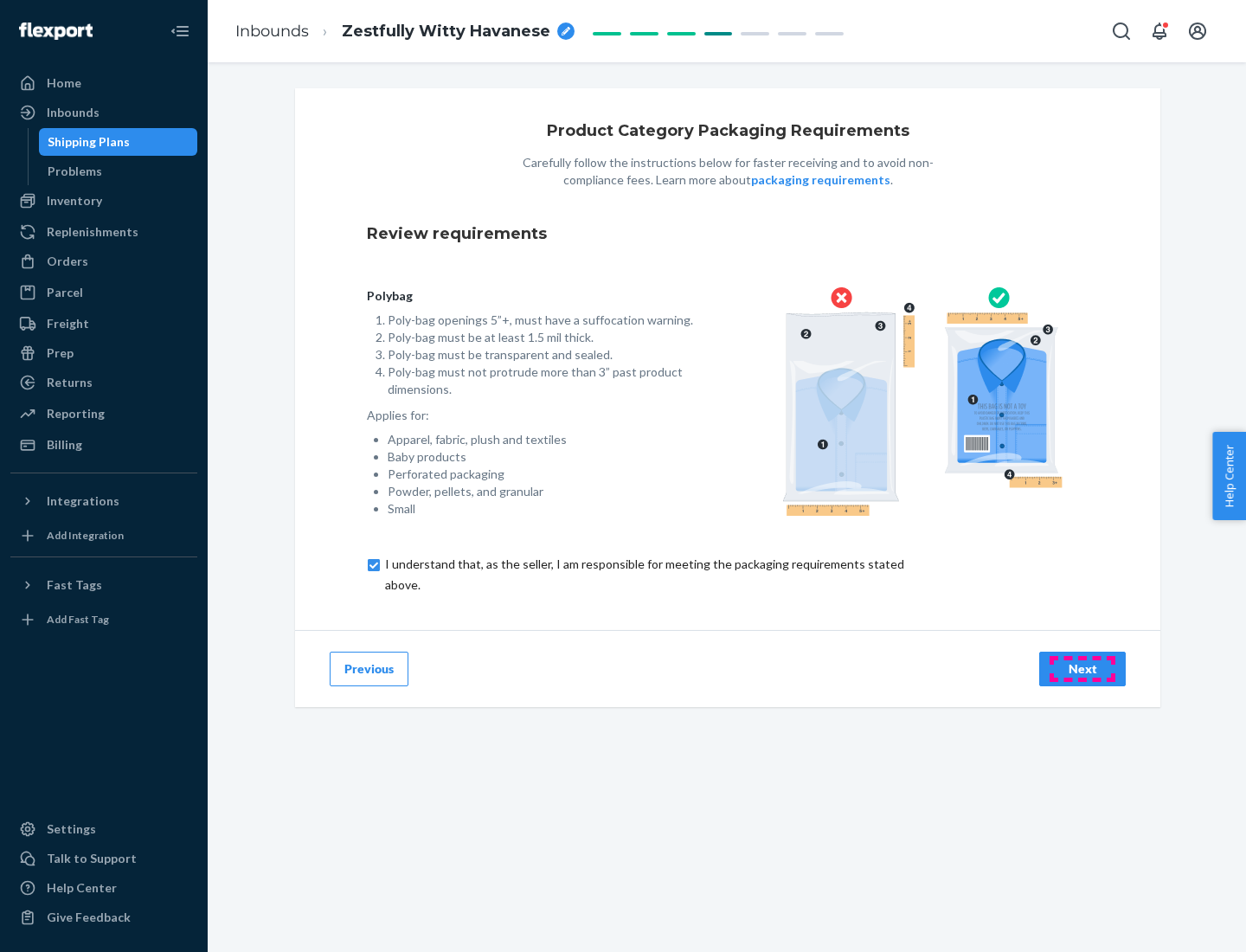
click at [1082, 668] on div "Next" at bounding box center [1082, 669] width 57 height 18
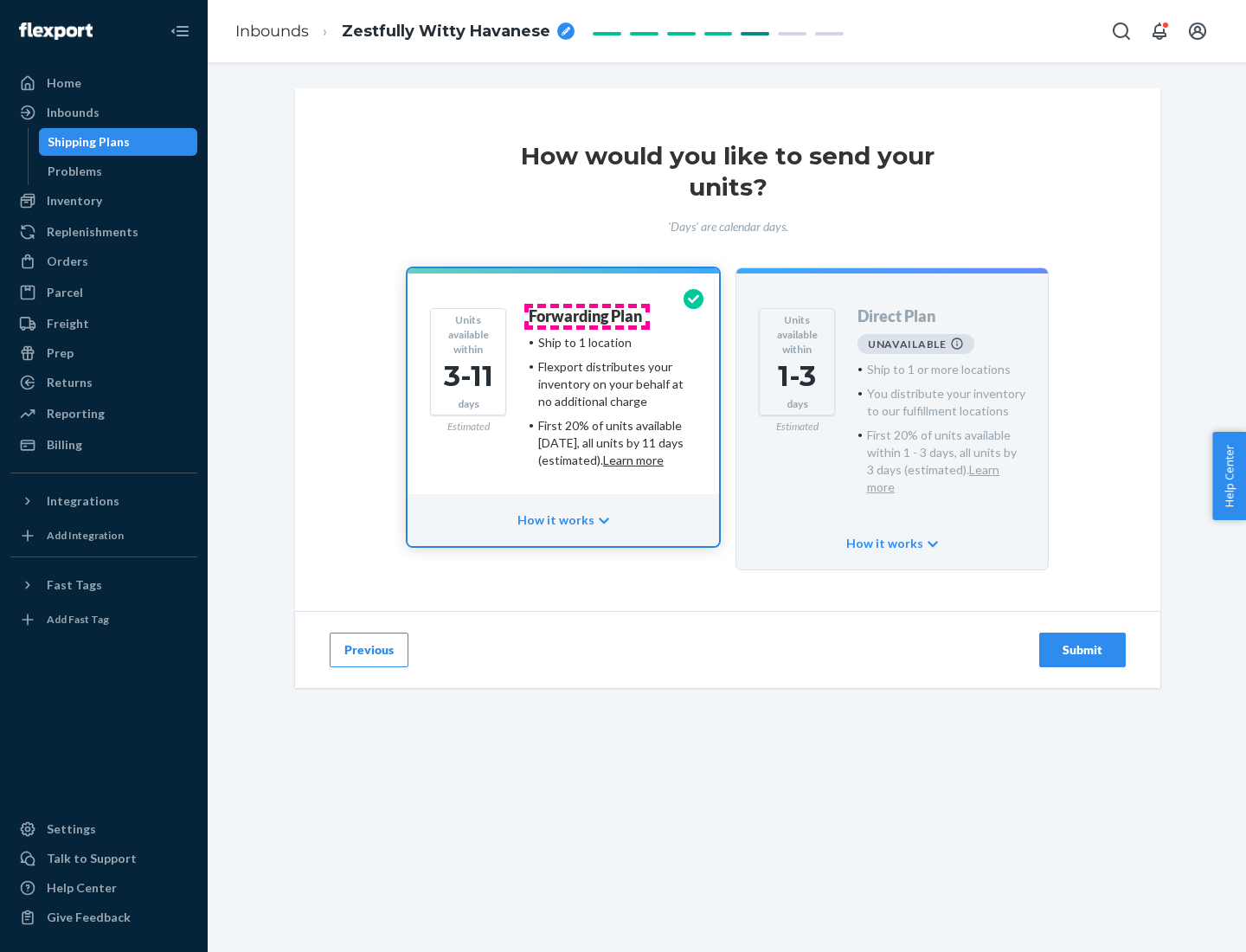
click at [587, 316] on h4 "Forwarding Plan" at bounding box center [585, 317] width 114 height 18
click at [1082, 641] on div "Submit" at bounding box center [1082, 650] width 57 height 18
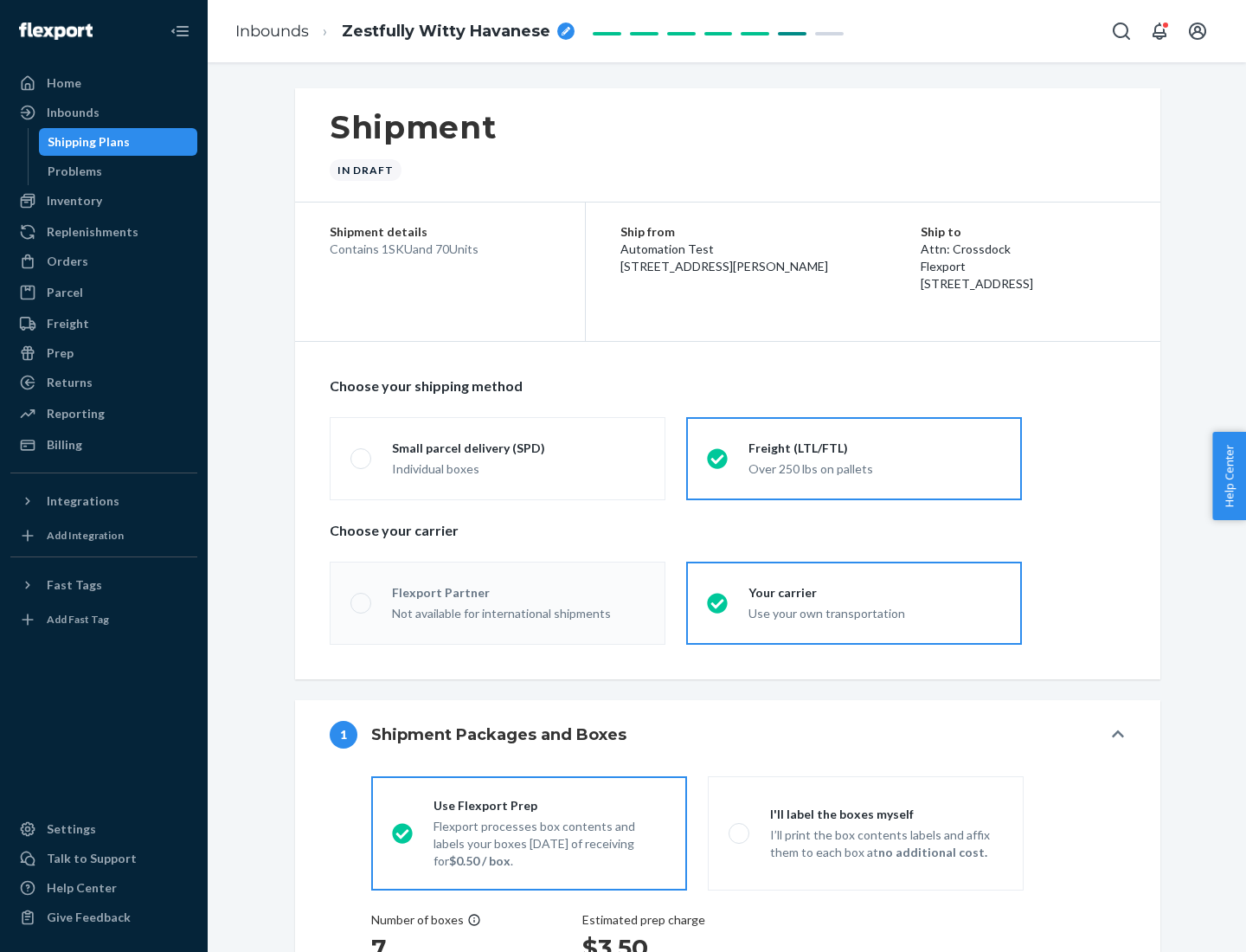
radio input "true"
radio input "false"
radio input "true"
radio input "false"
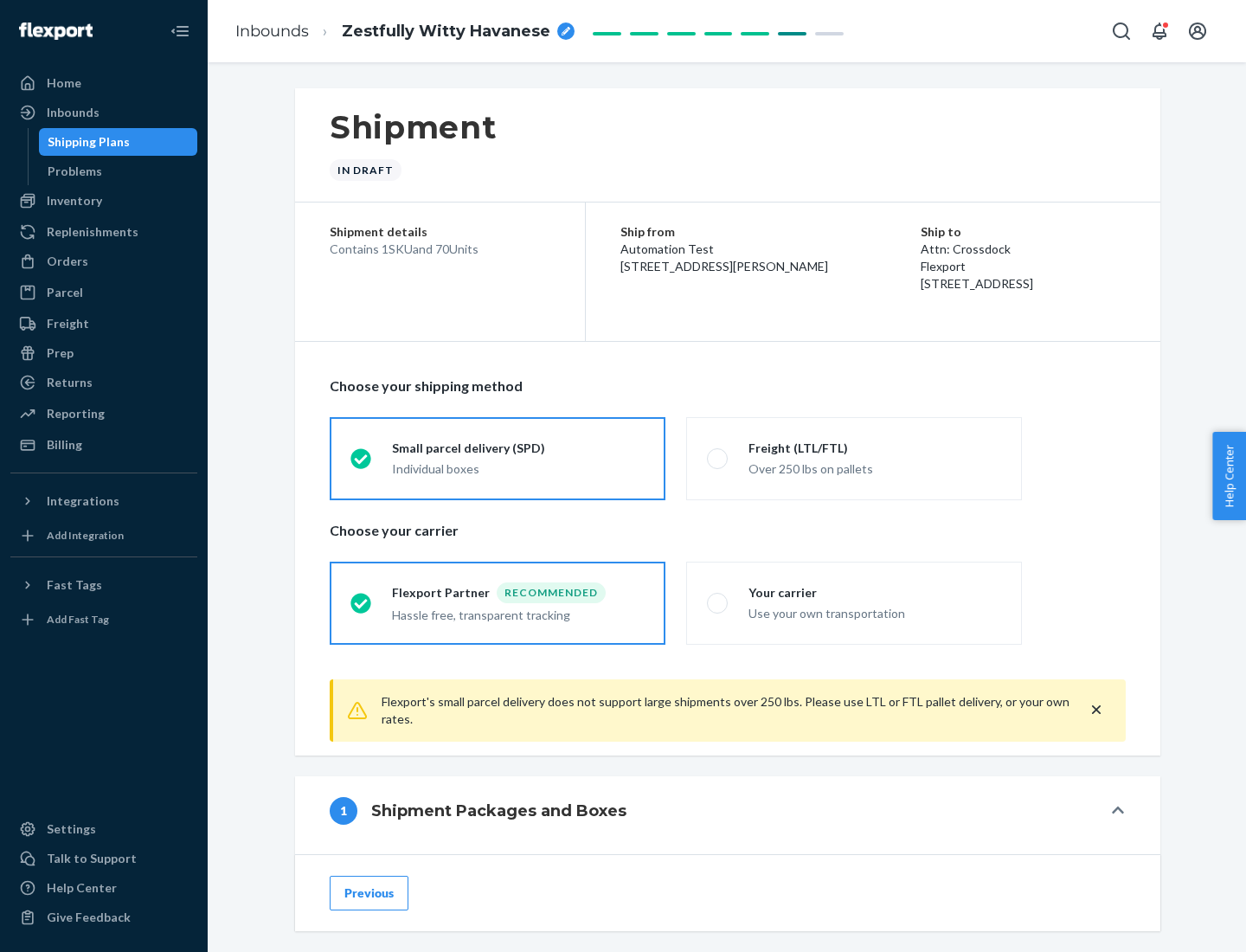
click at [854, 458] on div "Over 250 lbs on pallets" at bounding box center [875, 467] width 253 height 21
click at [718, 458] on input "Freight (LTL/FTL) Over 250 lbs on pallets" at bounding box center [712, 458] width 11 height 11
radio input "true"
radio input "false"
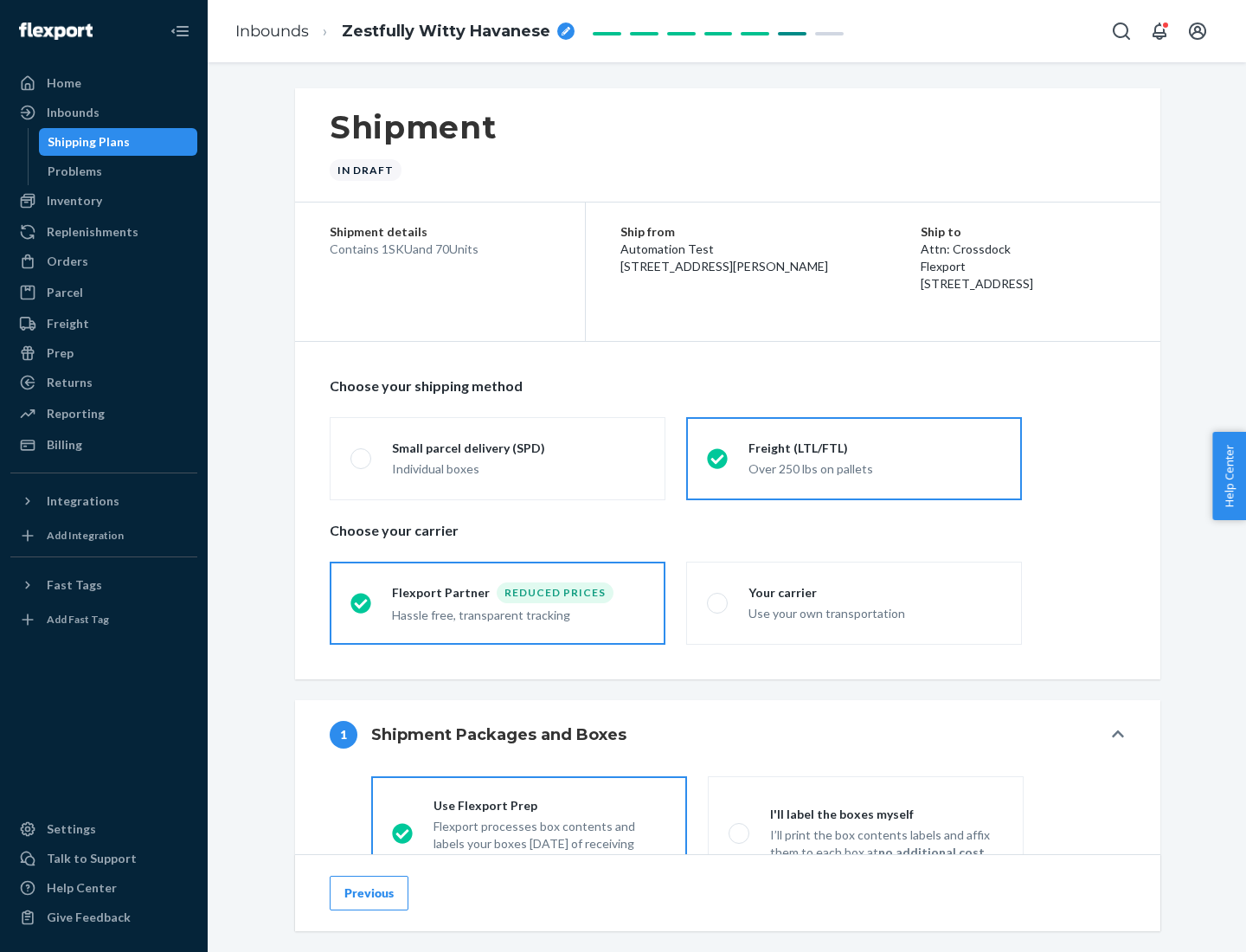
scroll to position [96, 0]
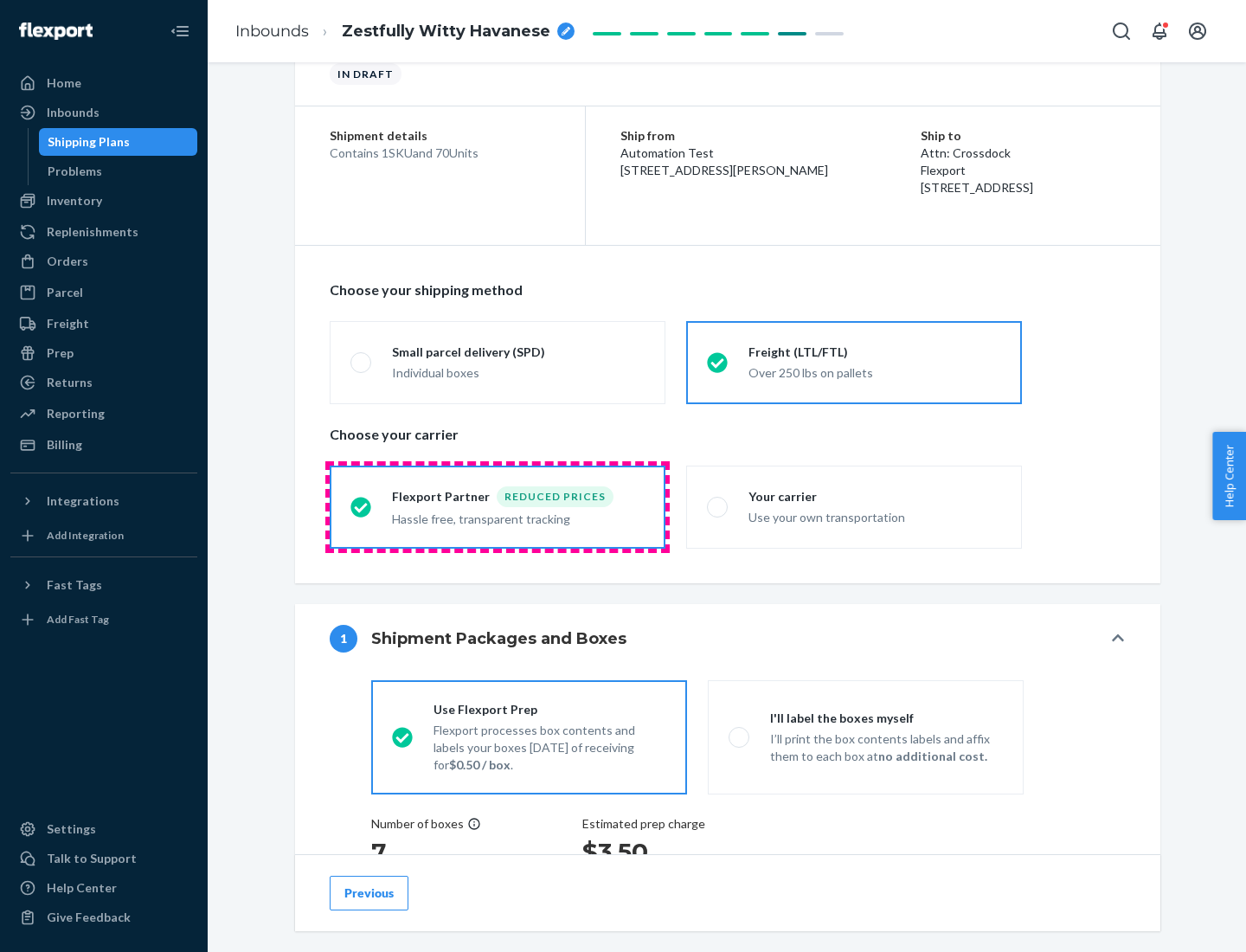
click at [498, 508] on div "Hassle free, transparent tracking" at bounding box center [518, 518] width 253 height 21
click at [361, 507] on input "Flexport Partner Reduced prices Hassle free, transparent tracking" at bounding box center [356, 507] width 11 height 11
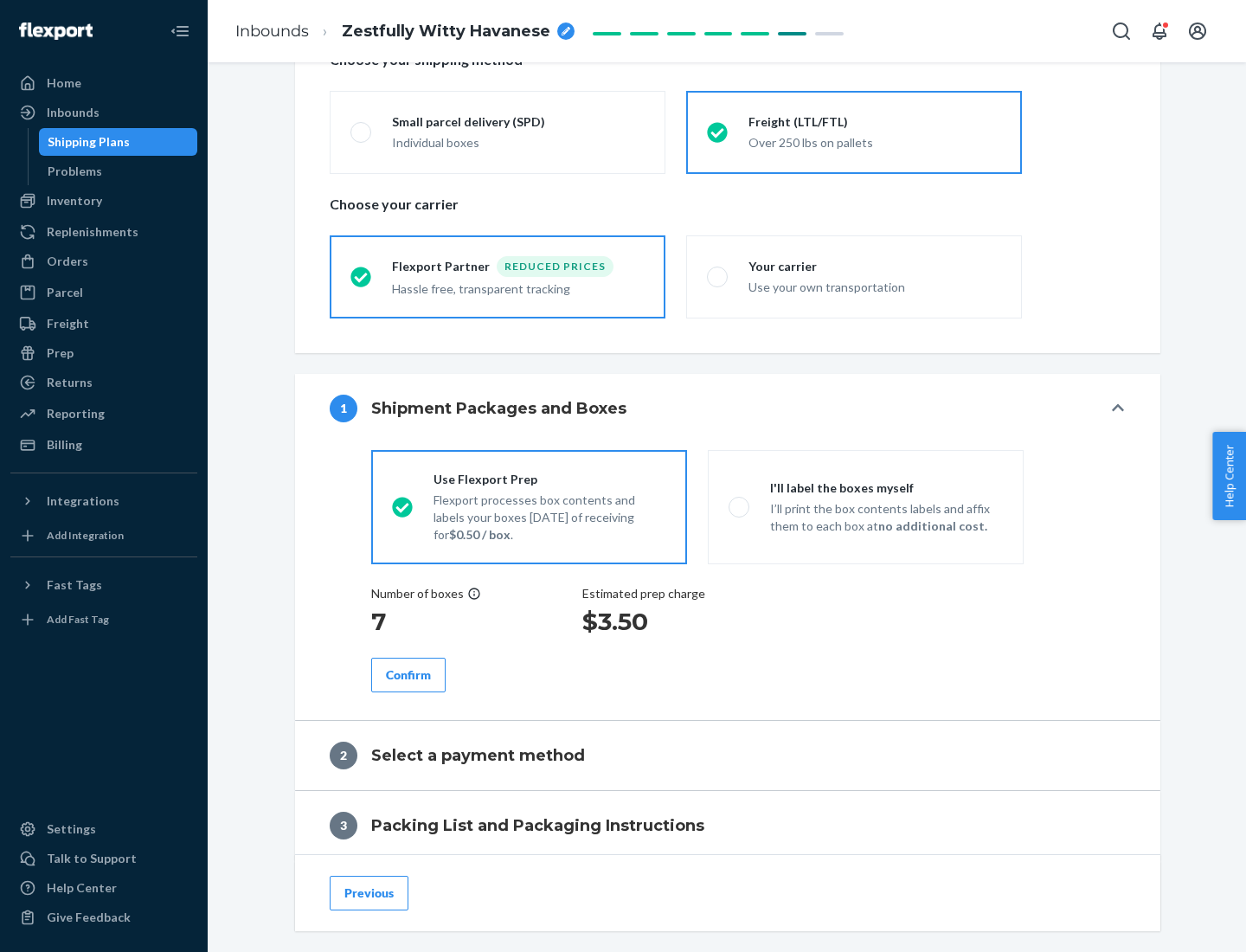
click at [865, 507] on p "I’ll print the box contents labels and affix them to each box at no additional …" at bounding box center [886, 518] width 233 height 35
click at [740, 507] on input "I'll label the boxes myself I’ll print the box contents labels and affix them t…" at bounding box center [734, 507] width 11 height 11
radio input "true"
radio input "false"
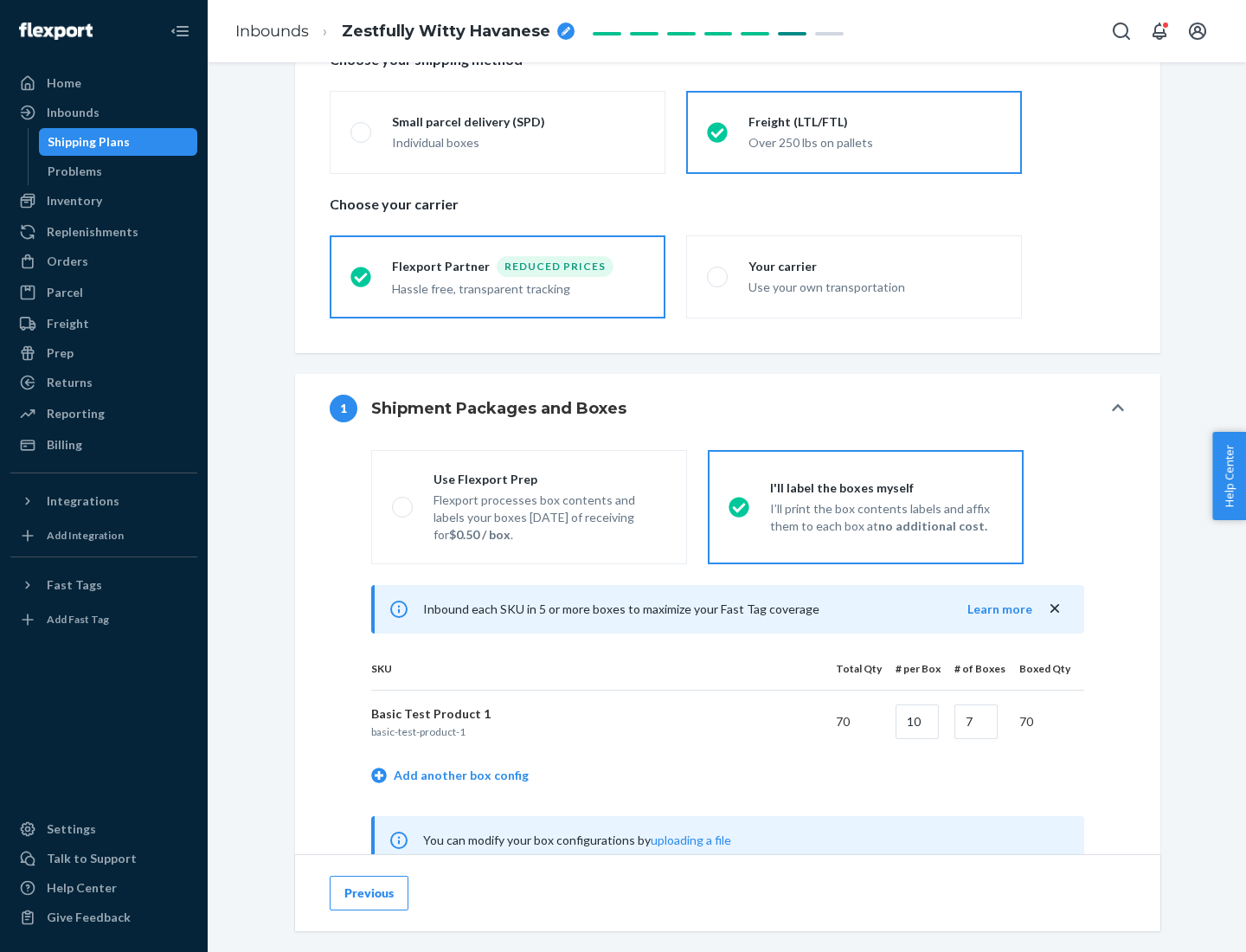
scroll to position [541, 0]
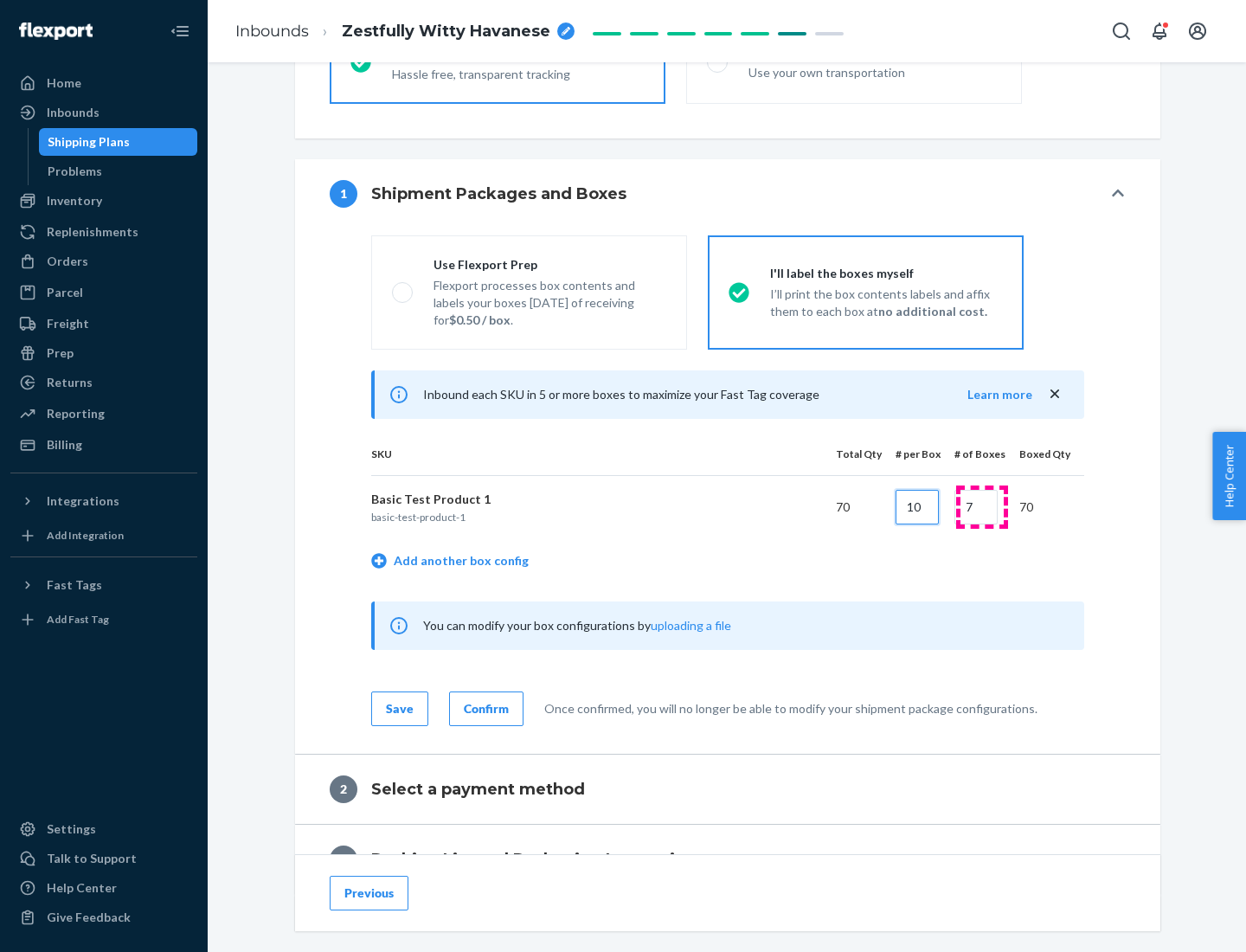
type input "10"
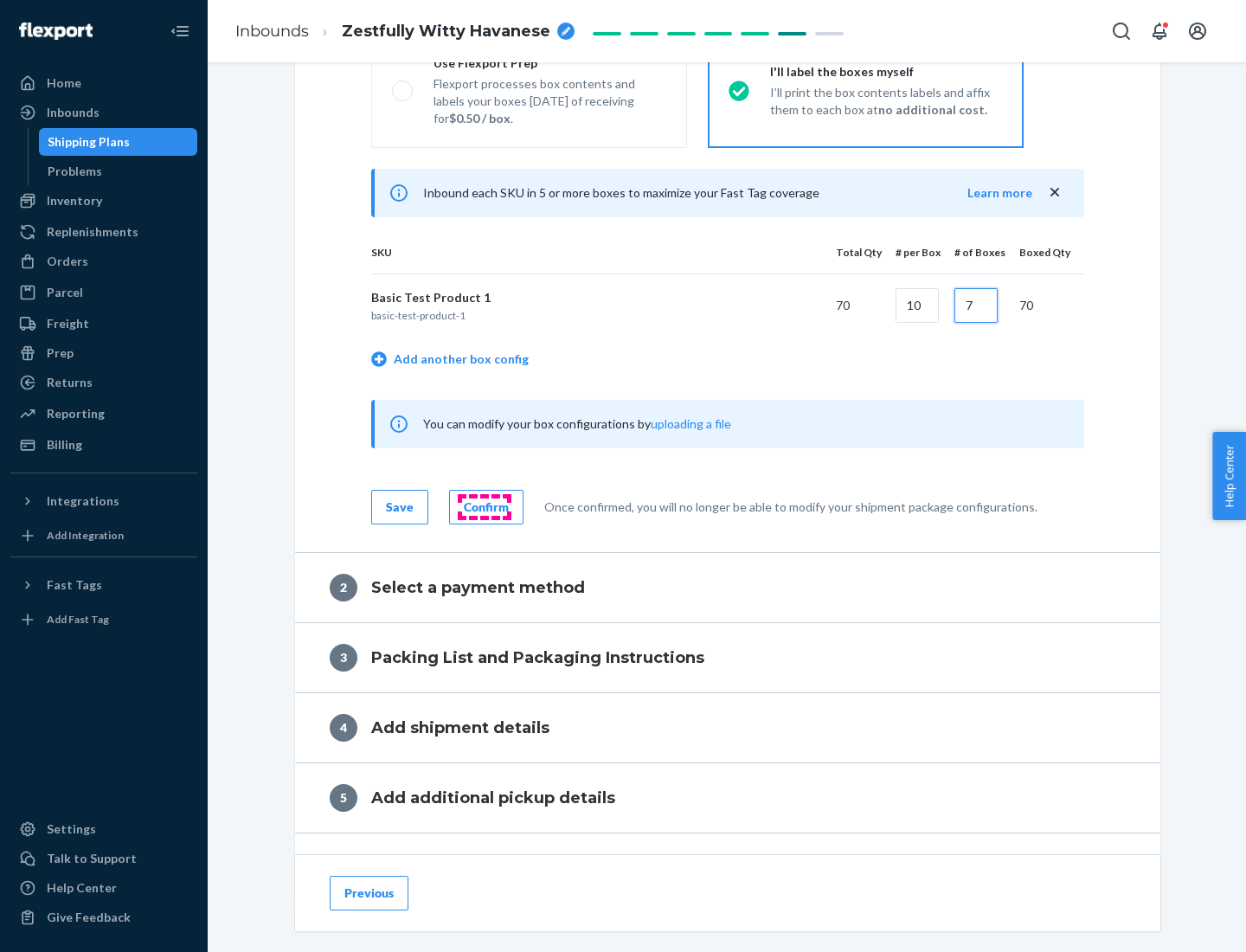
type input "7"
click at [484, 507] on div "Confirm" at bounding box center [486, 508] width 45 height 18
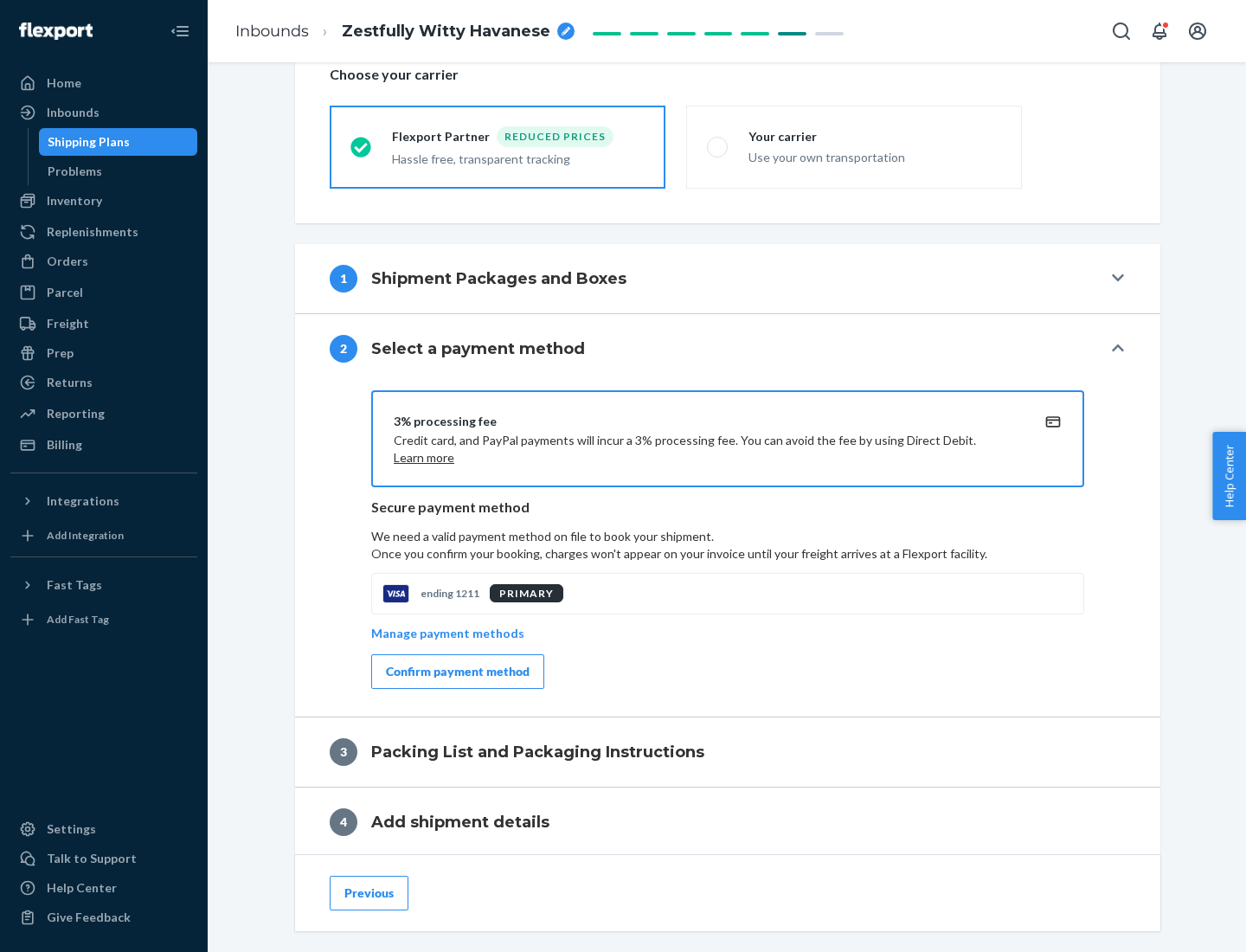
scroll to position [620, 0]
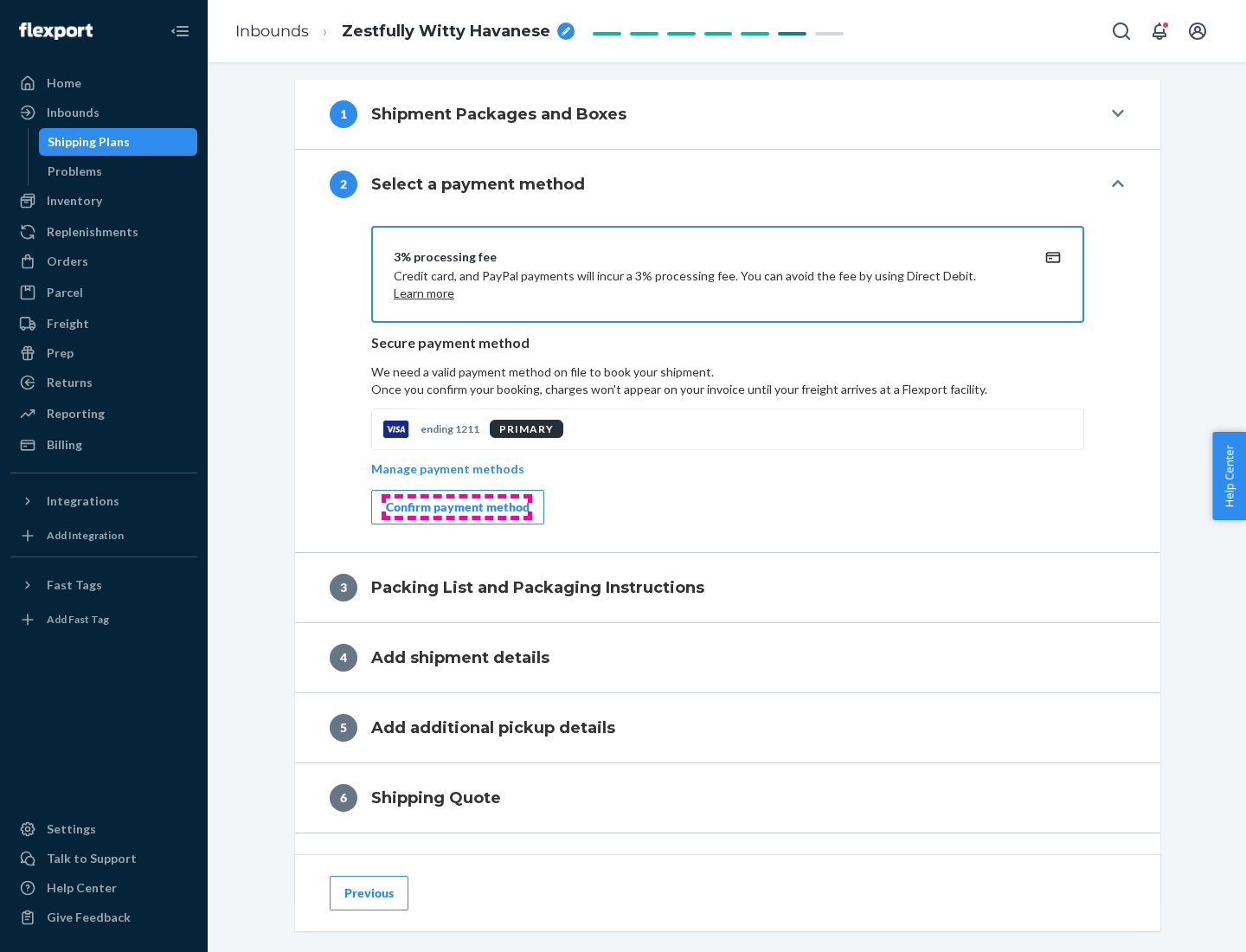
click at [456, 508] on div "Confirm payment method" at bounding box center [458, 508] width 144 height 18
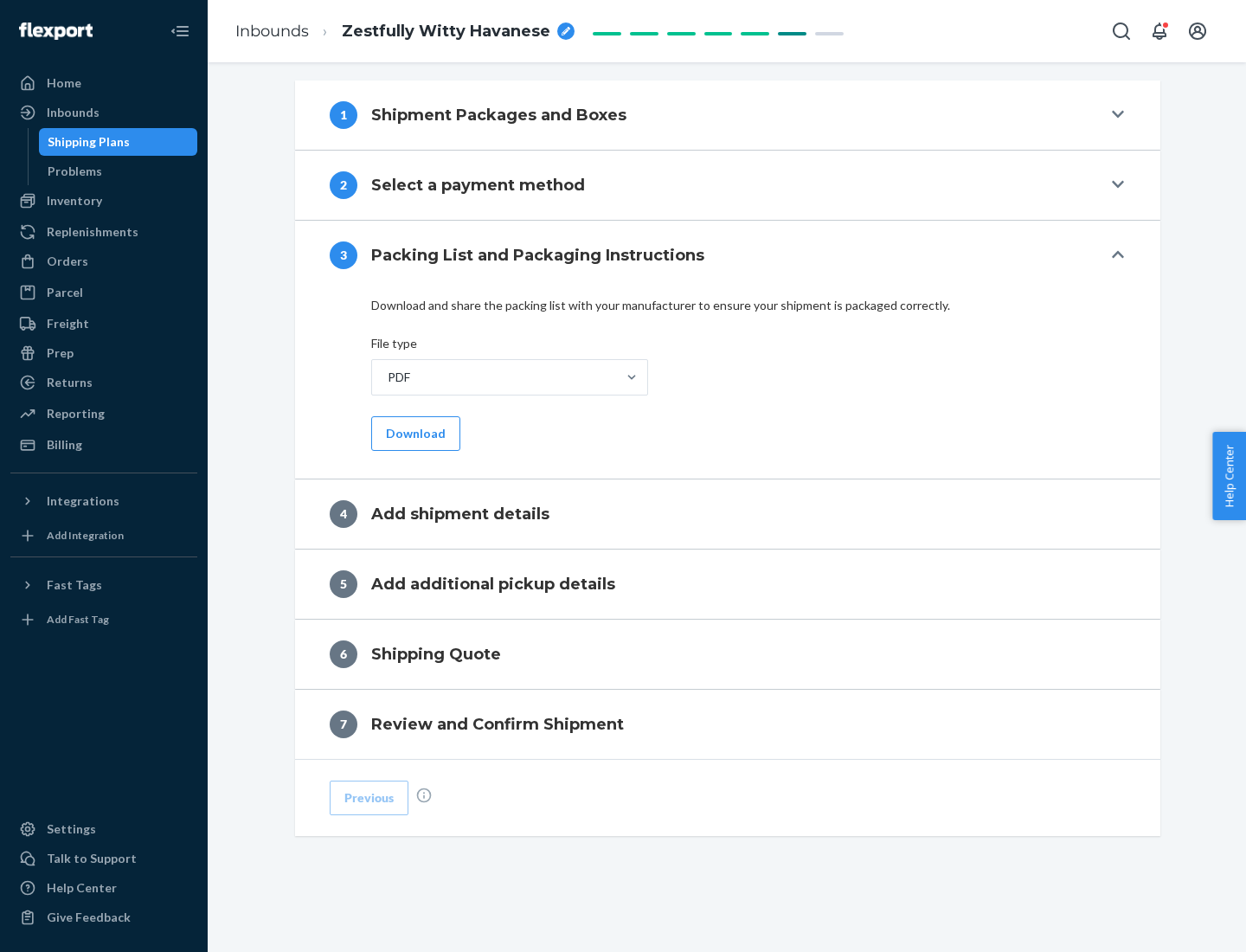
scroll to position [546, 0]
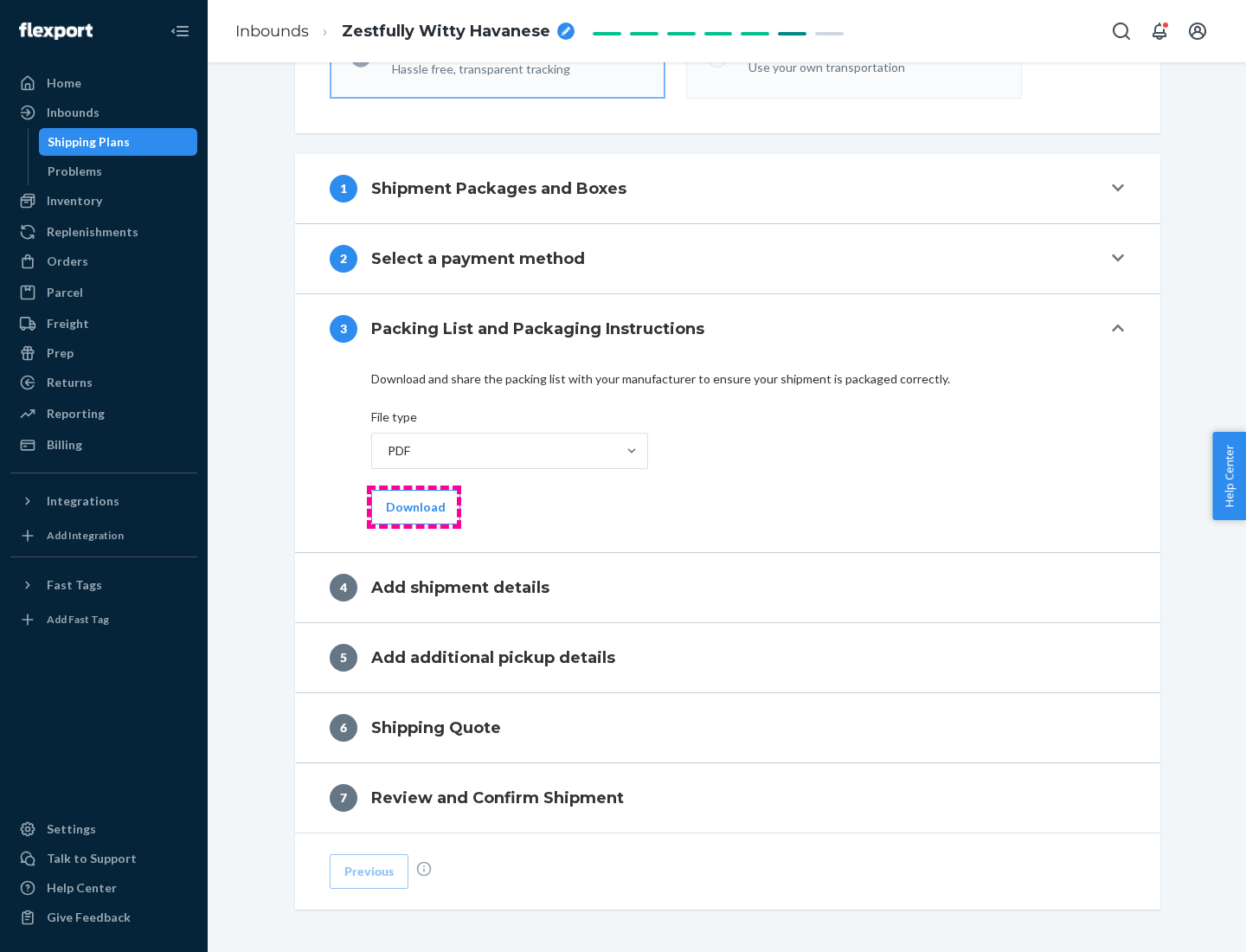
click at [414, 507] on button "Download" at bounding box center [416, 508] width 89 height 35
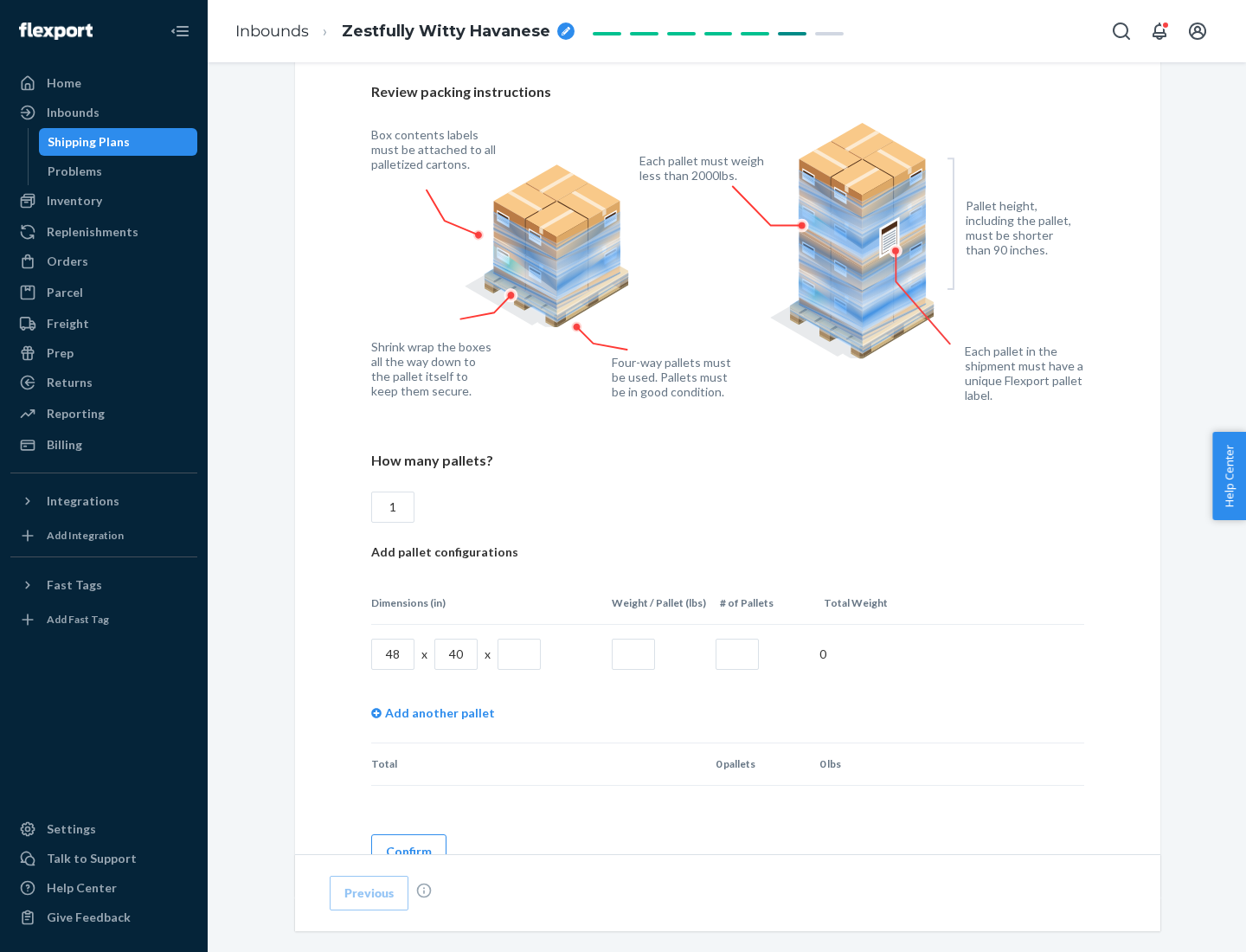
scroll to position [1187, 0]
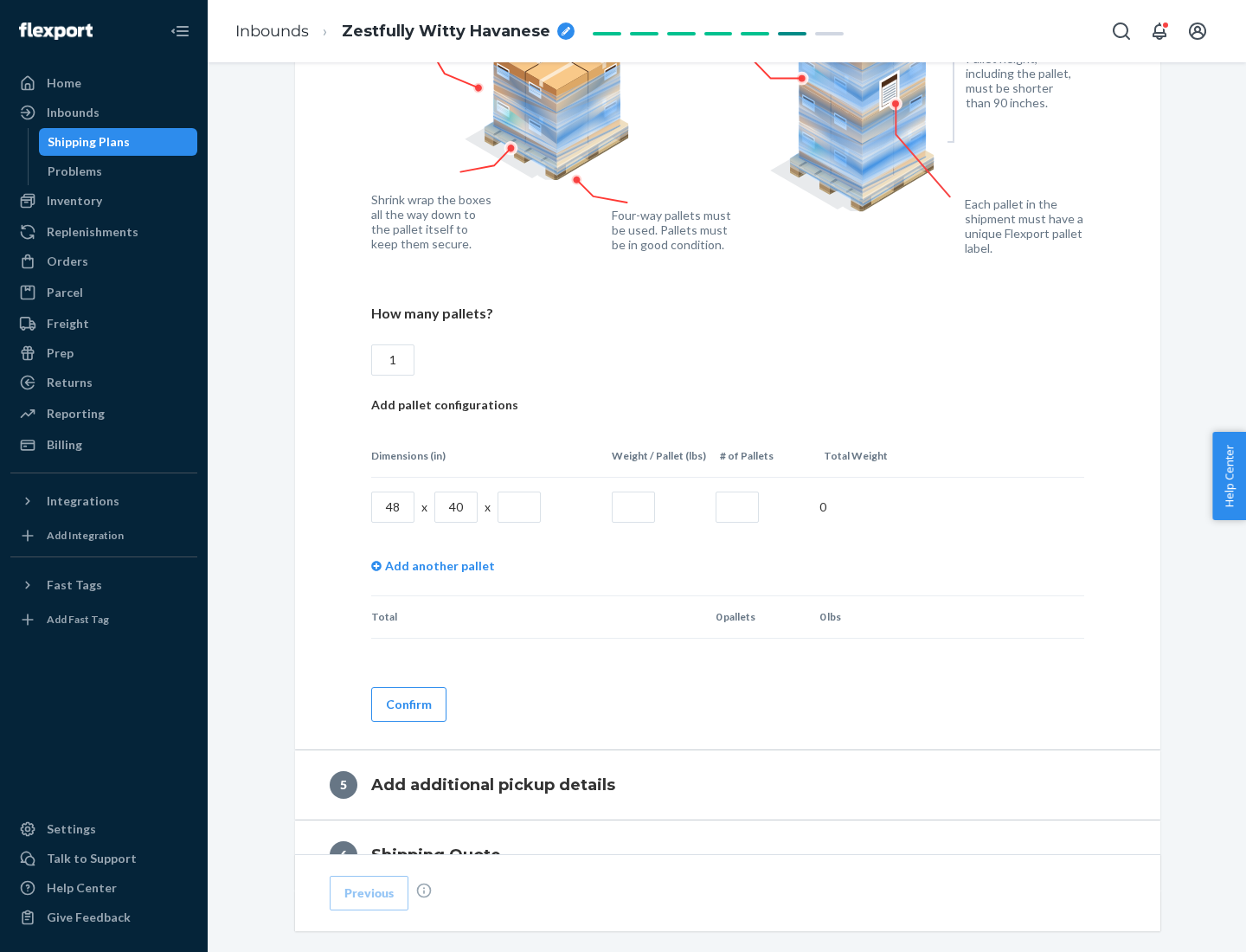
type input "1"
type input "40"
type input "200"
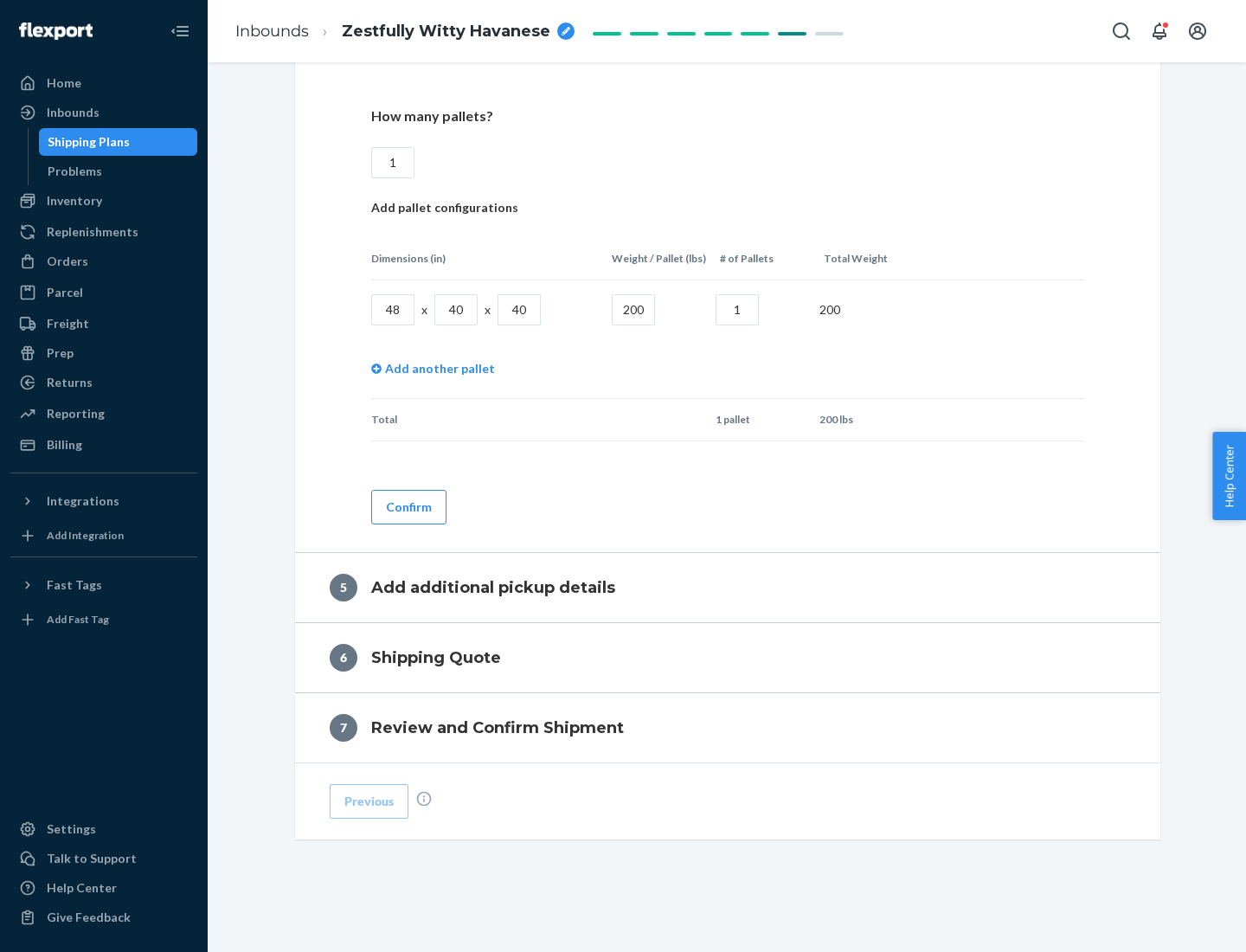
type input "1"
click at [408, 507] on button "Confirm" at bounding box center [409, 508] width 75 height 35
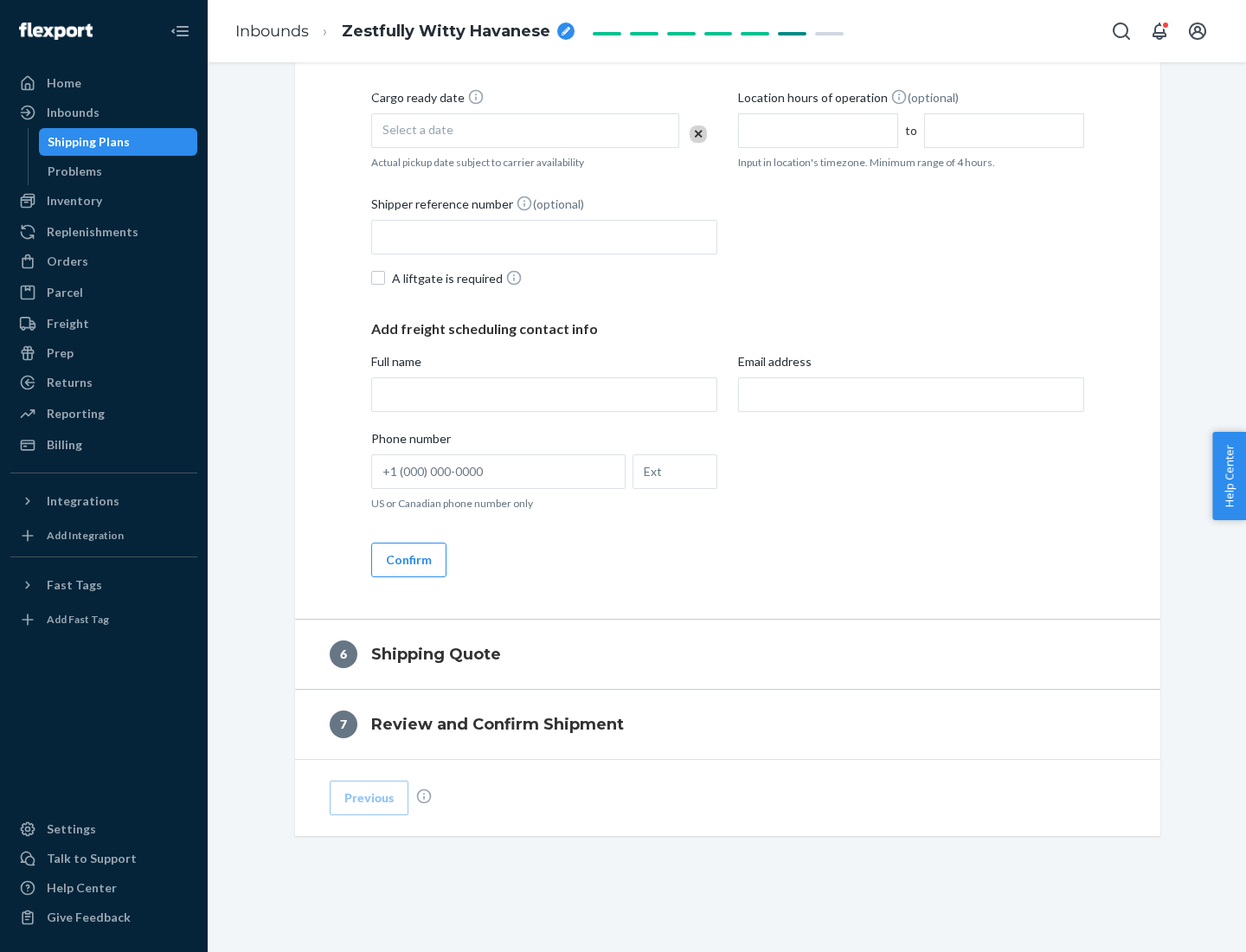
scroll to position [592, 0]
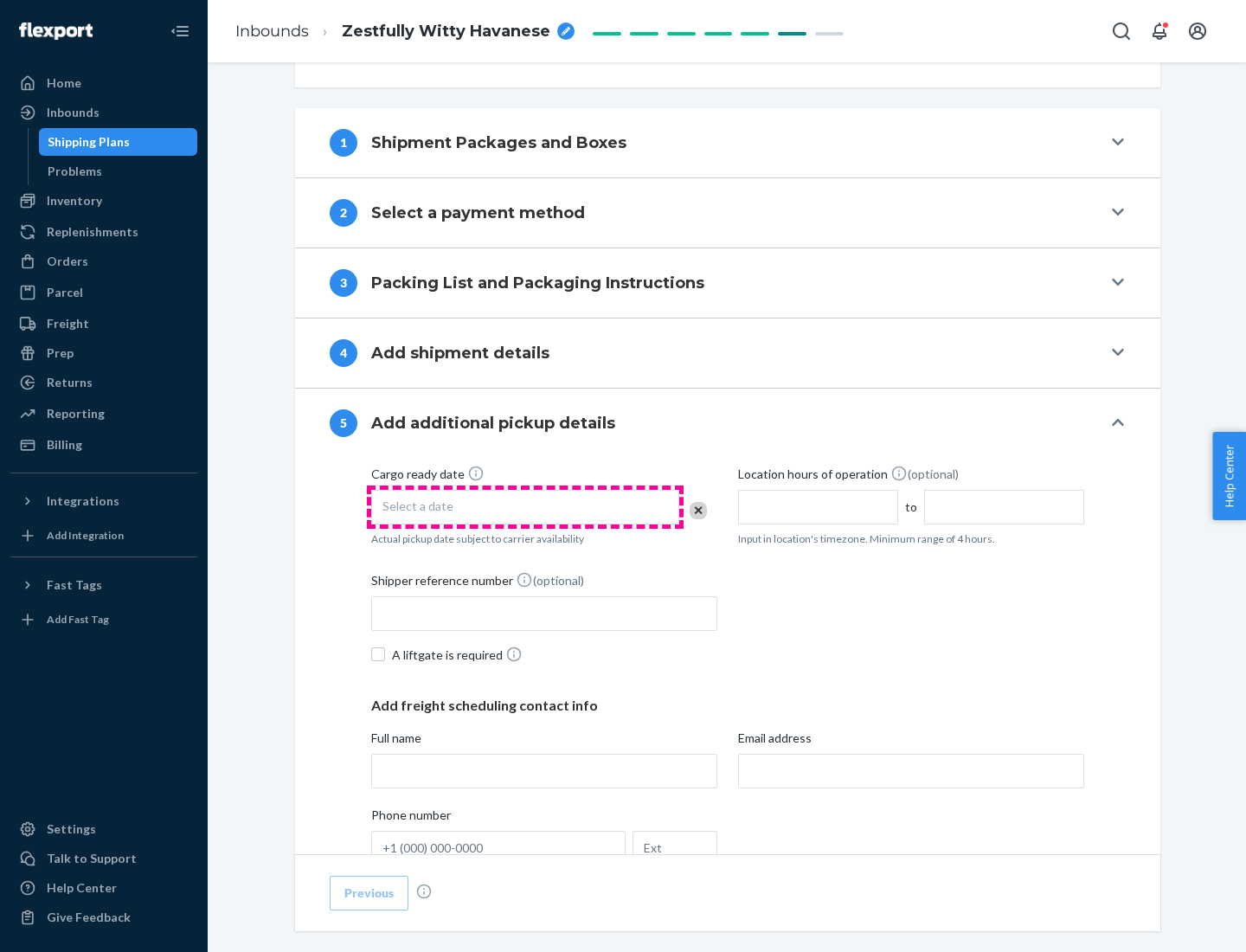
click at [525, 507] on div "Select a date" at bounding box center [525, 508] width 308 height 35
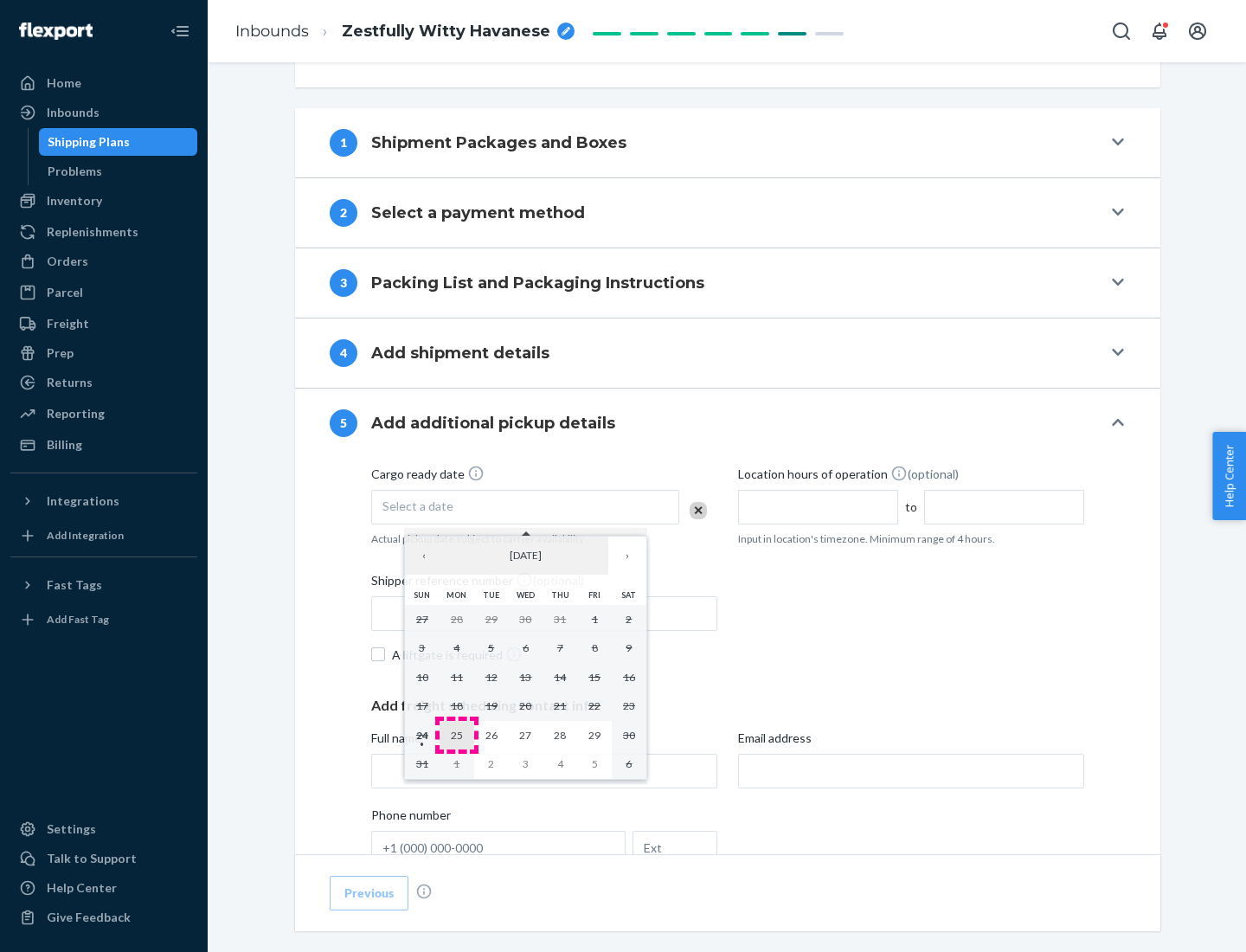
click at [456, 735] on abbr "25" at bounding box center [457, 735] width 12 height 13
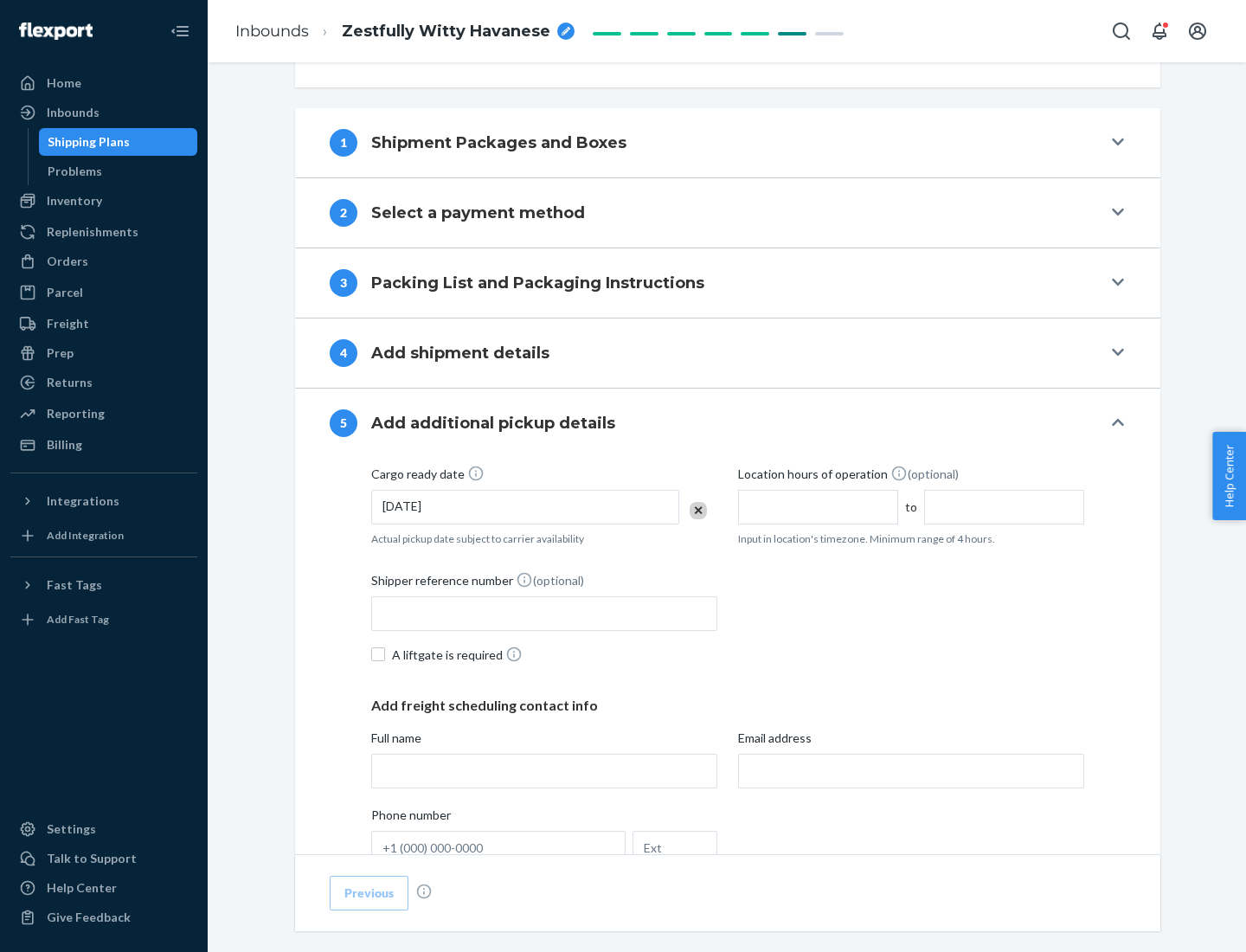
scroll to position [856, 0]
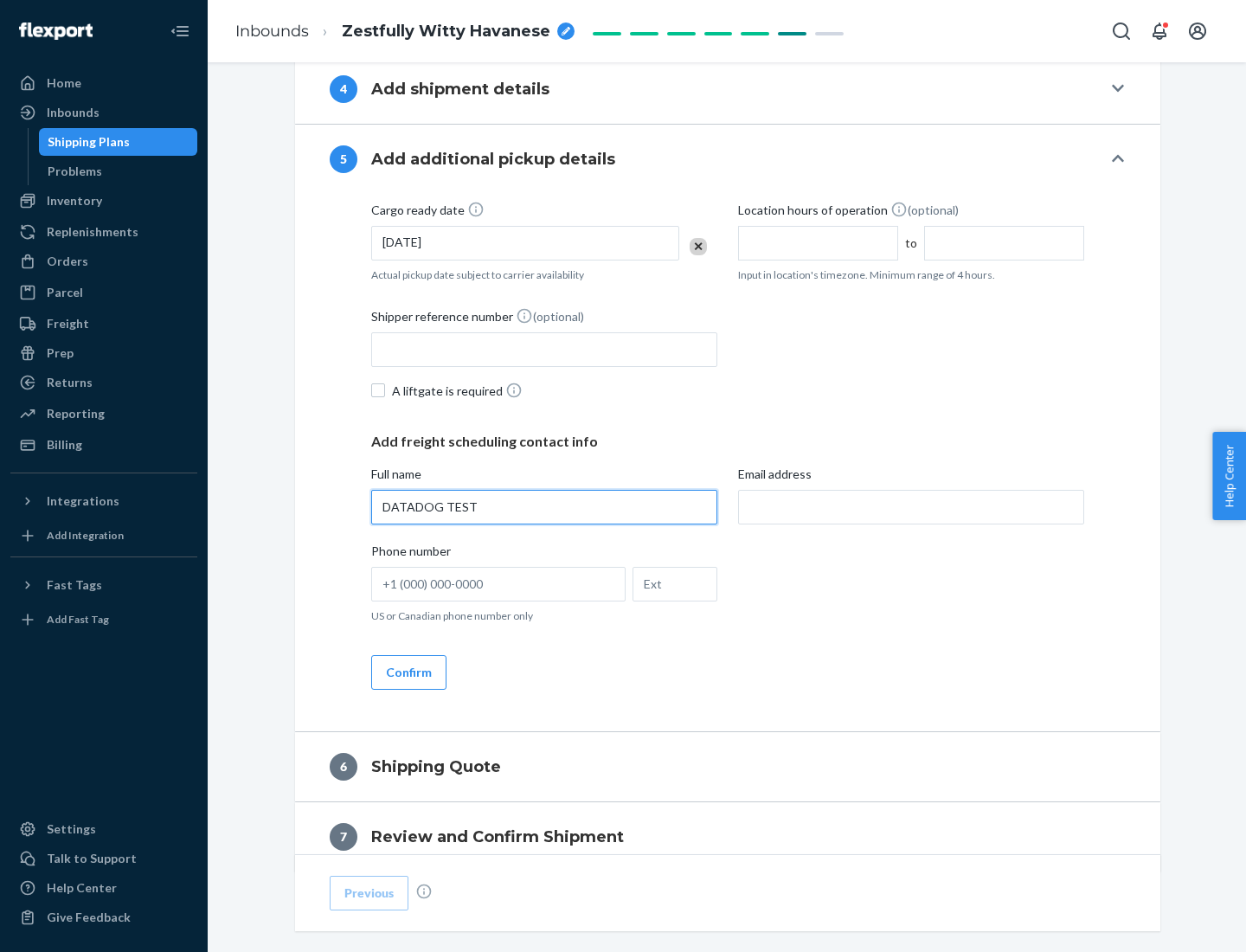
type input "DATADOG TEST"
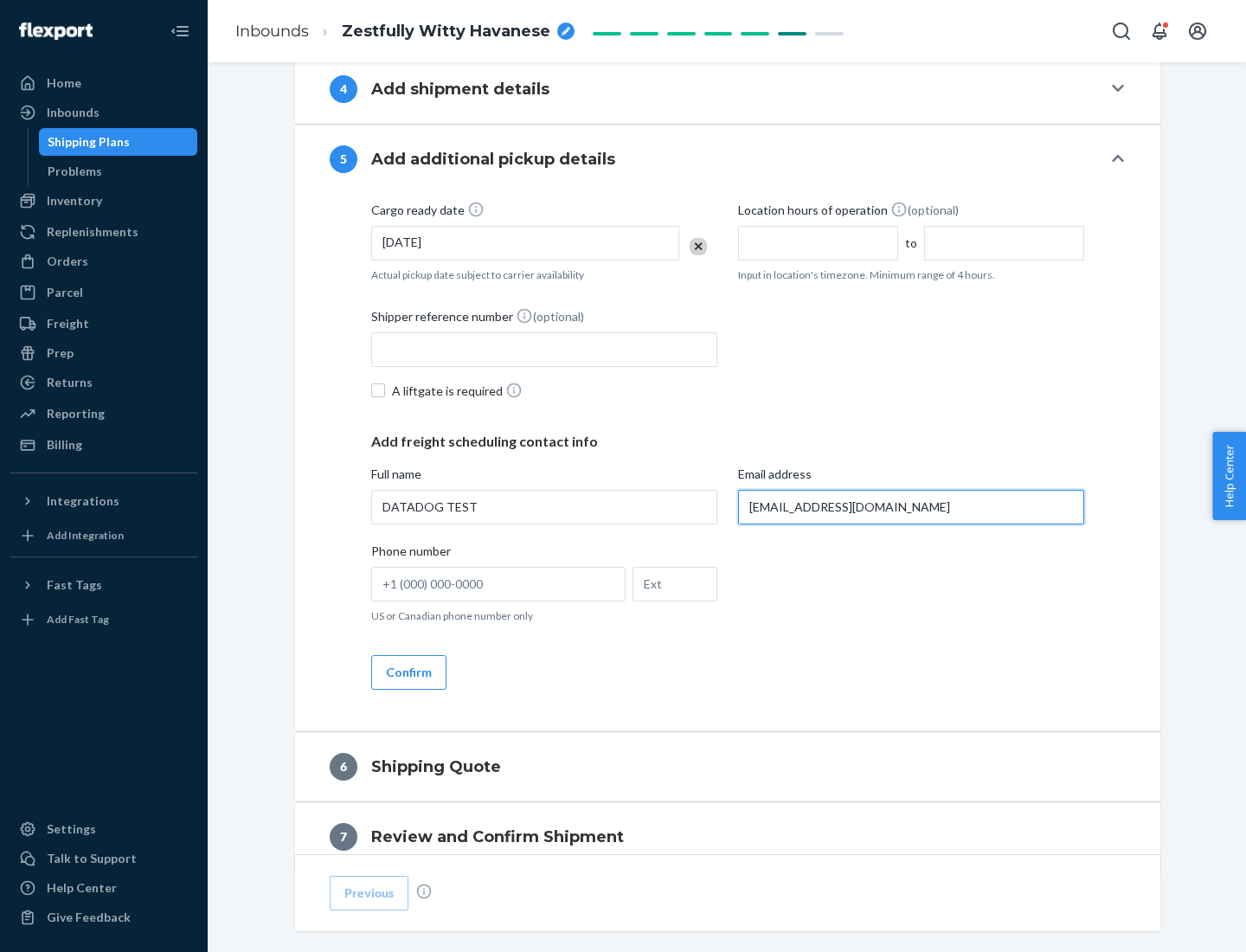
scroll to position [933, 0]
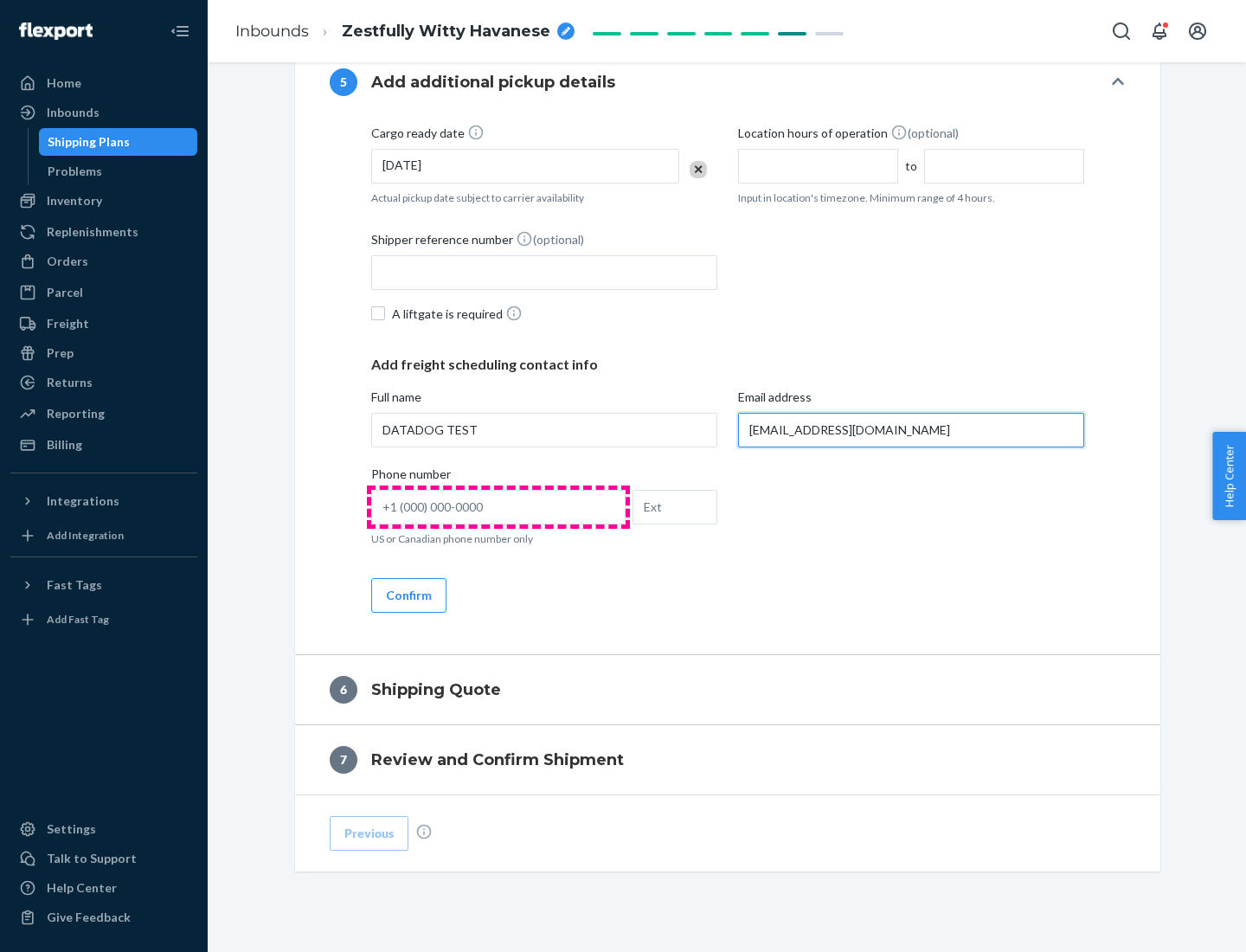
type input "[EMAIL_ADDRESS][DOMAIN_NAME]"
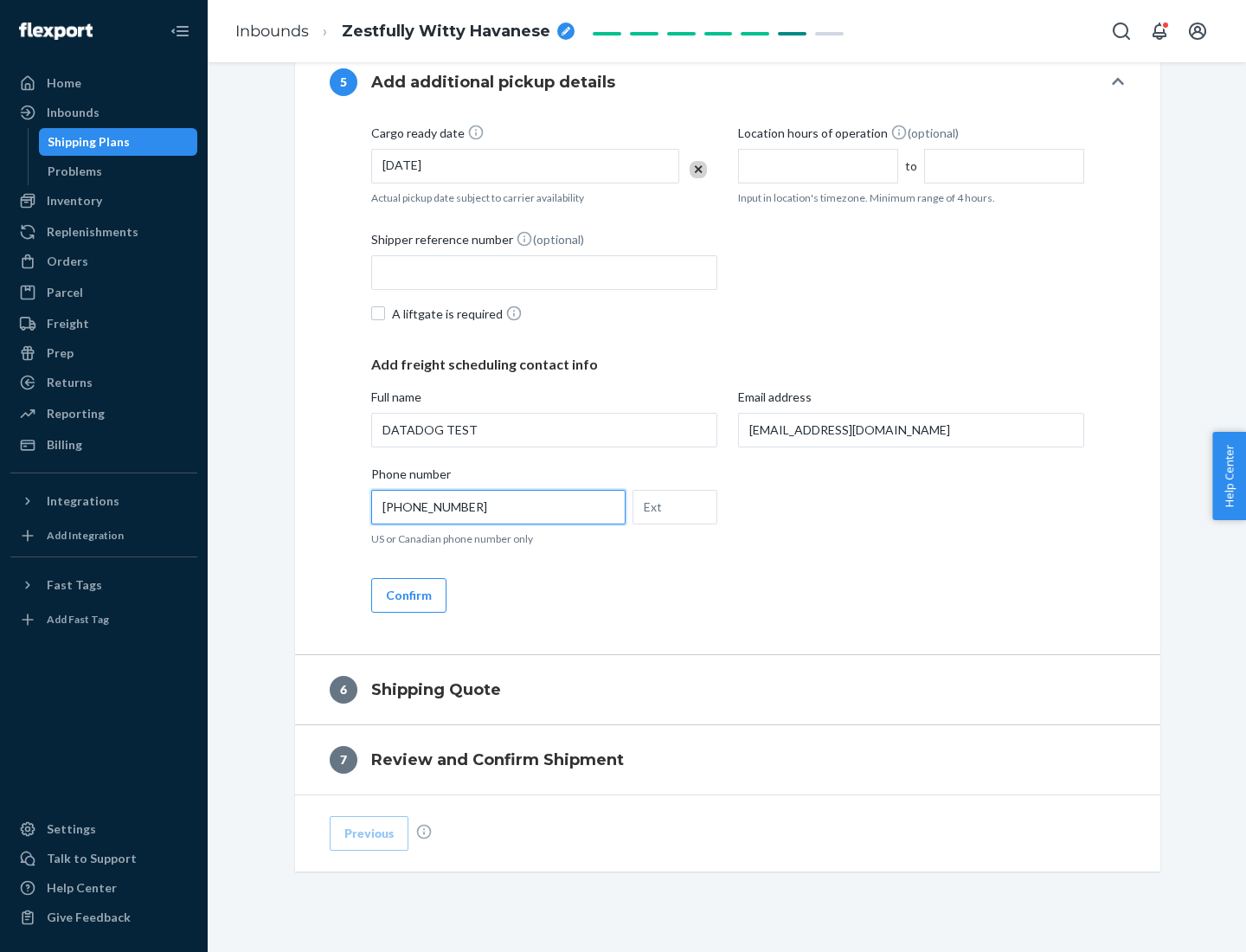
scroll to position [969, 0]
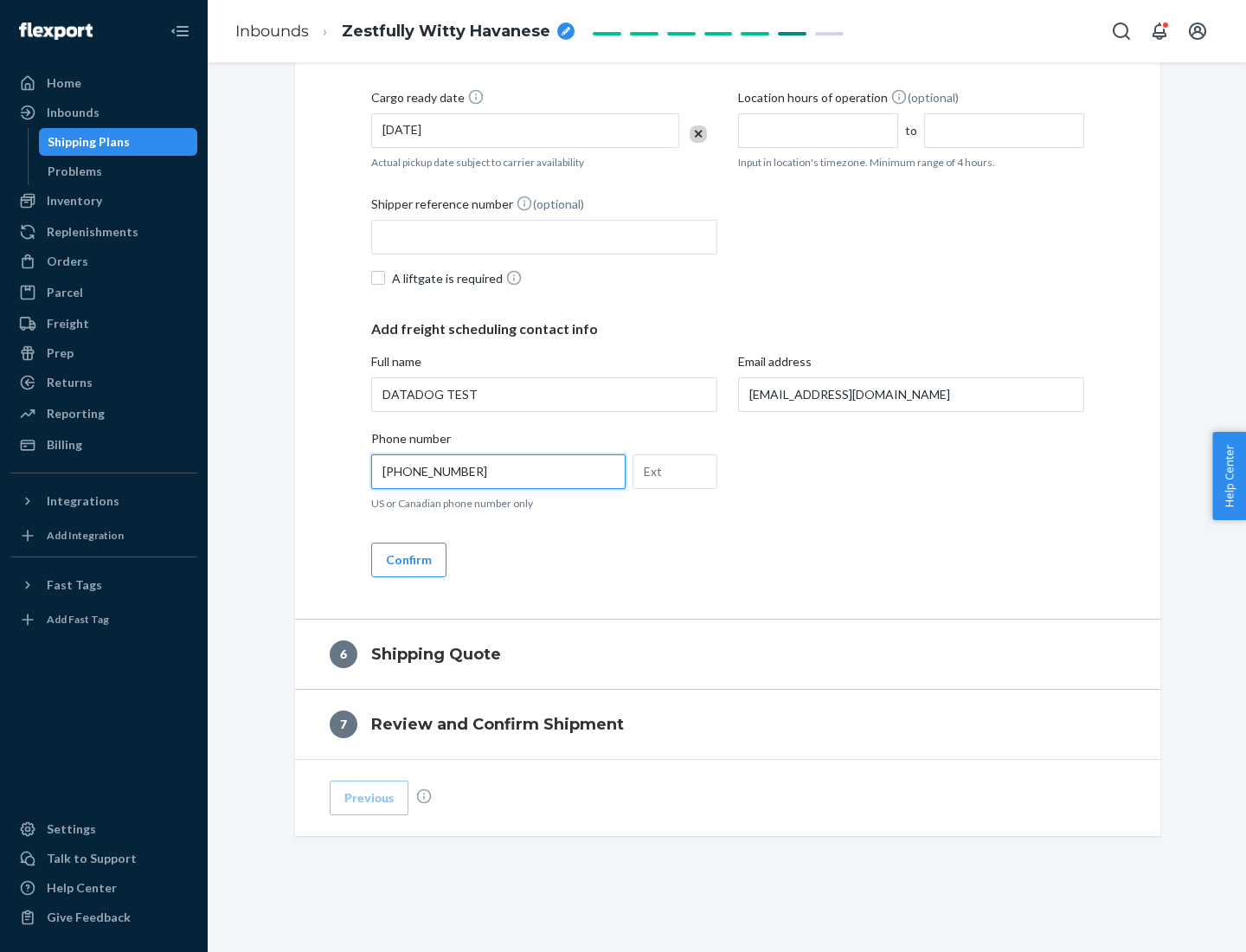
type input "[PHONE_NUMBER]"
click at [408, 559] on button "Confirm" at bounding box center [409, 560] width 75 height 35
